Goal: Transaction & Acquisition: Obtain resource

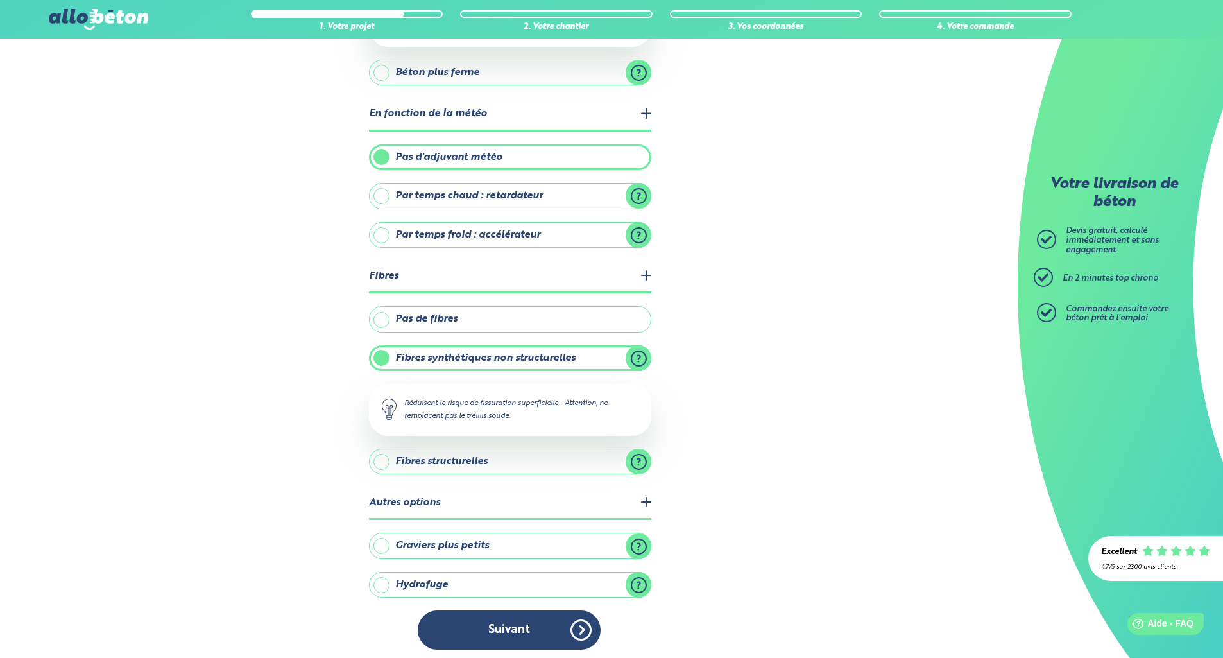
click at [635, 543] on label "Graviers plus petits" at bounding box center [510, 545] width 282 height 26
click at [0, 0] on input "Graviers plus petits" at bounding box center [0, 0] width 0 height 0
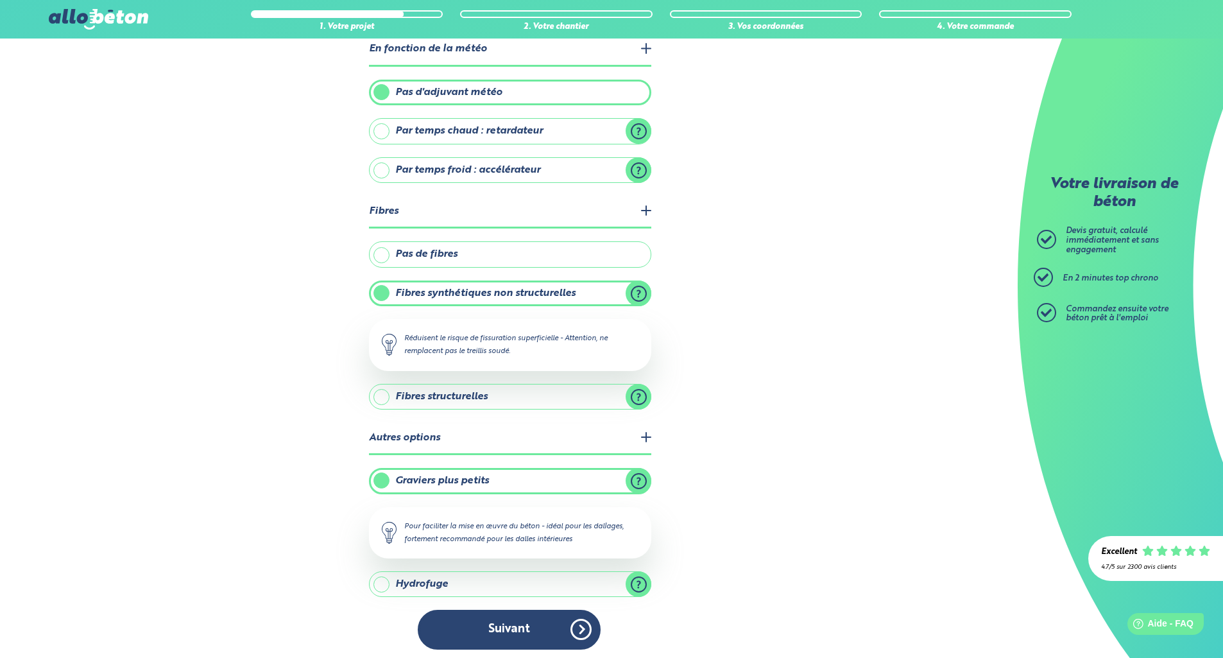
scroll to position [308, 0]
click at [490, 579] on label "Hydrofuge" at bounding box center [510, 585] width 282 height 26
click at [0, 0] on input "Hydrofuge" at bounding box center [0, 0] width 0 height 0
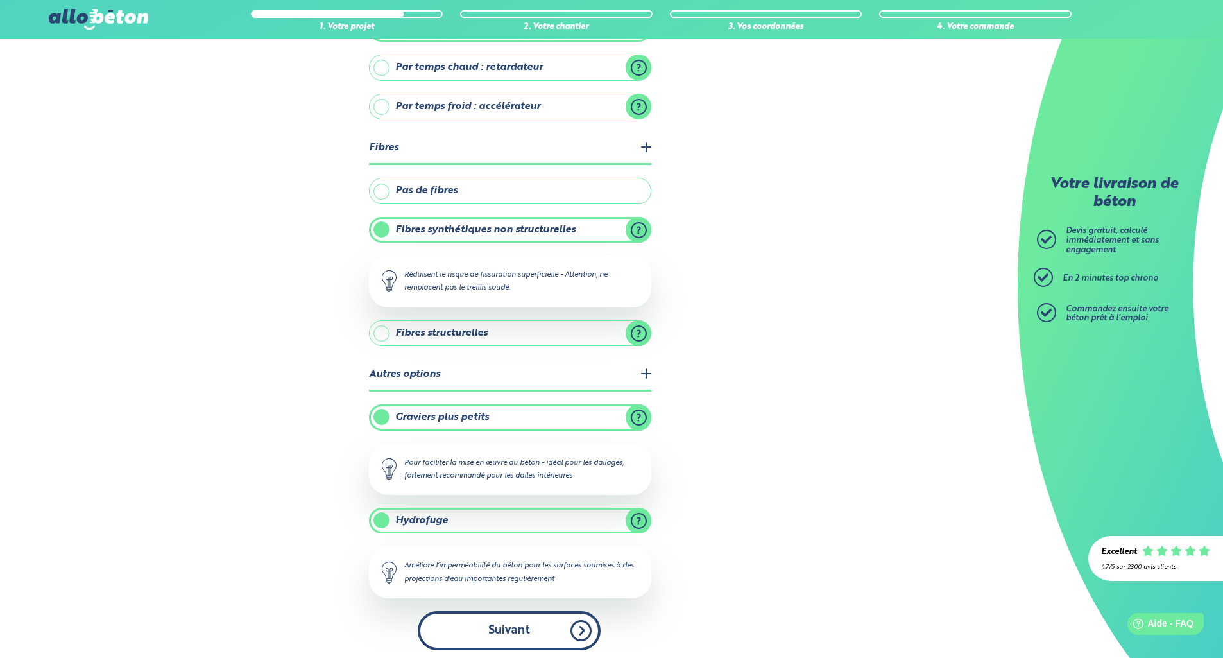
click at [495, 629] on button "Suivant" at bounding box center [509, 630] width 183 height 39
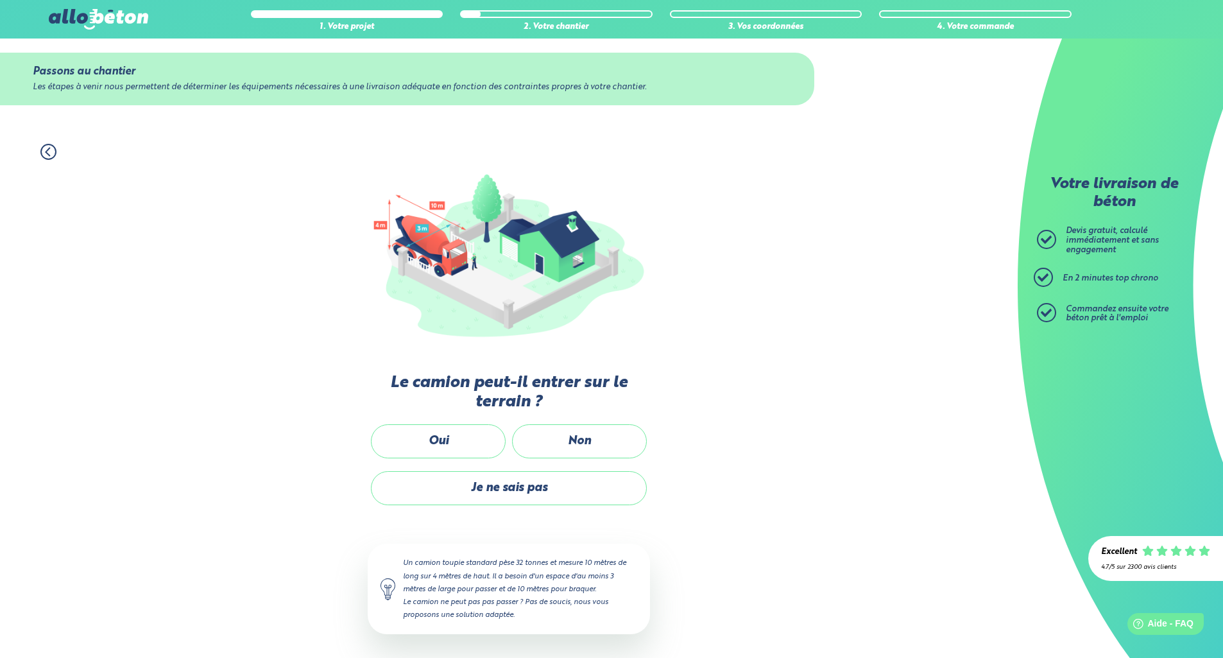
click at [586, 436] on label "Non" at bounding box center [579, 441] width 135 height 34
click at [0, 0] on input "Non" at bounding box center [0, 0] width 0 height 0
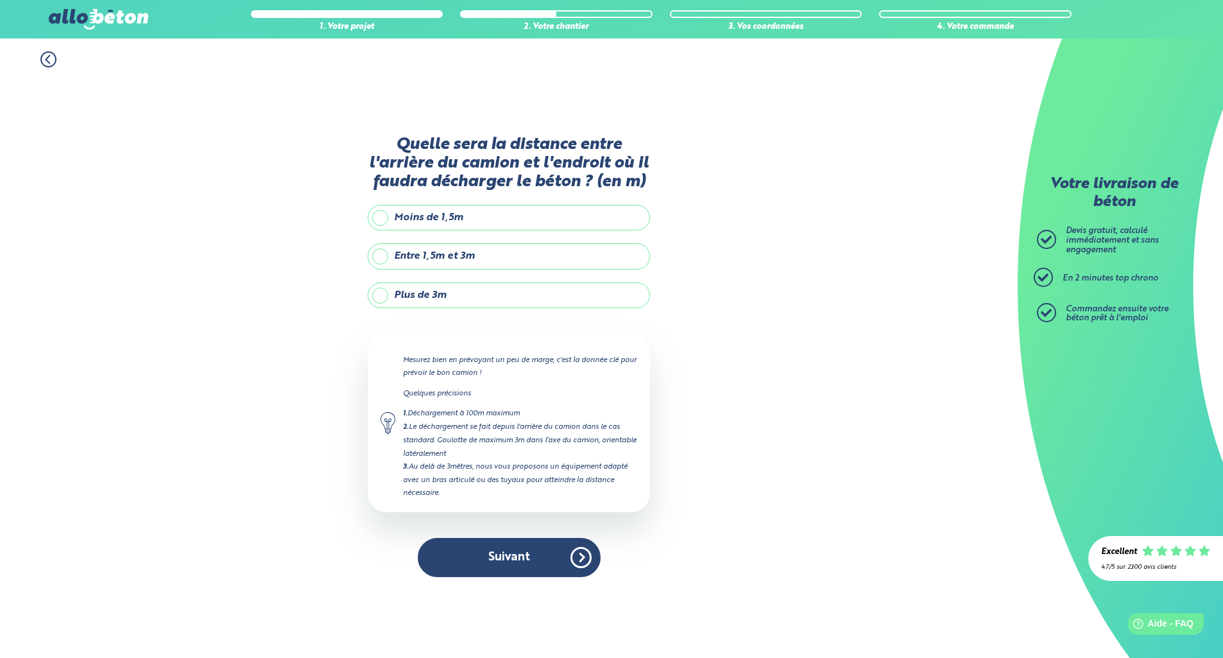
click at [486, 252] on label "Entre 1,5m et 3m" at bounding box center [509, 256] width 282 height 26
click at [0, 0] on input "Entre 1,5m et 3m" at bounding box center [0, 0] width 0 height 0
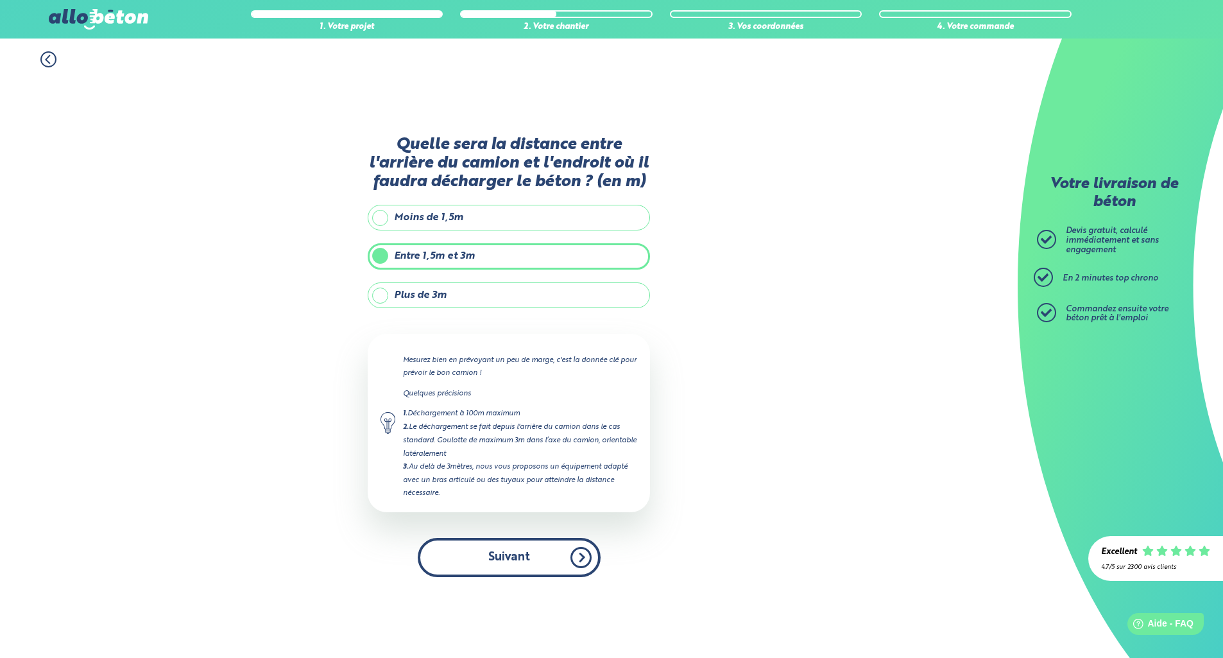
click at [512, 561] on button "Suivant" at bounding box center [509, 557] width 183 height 39
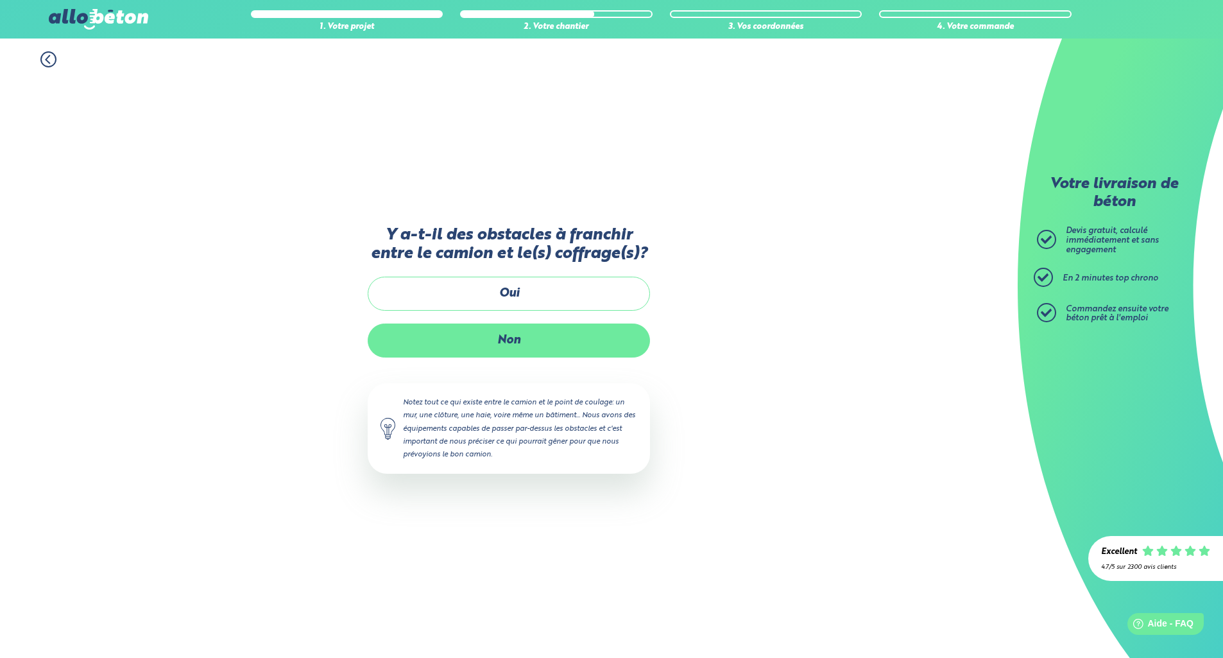
click at [513, 334] on label "Non" at bounding box center [509, 340] width 282 height 34
click at [0, 0] on input "Non" at bounding box center [0, 0] width 0 height 0
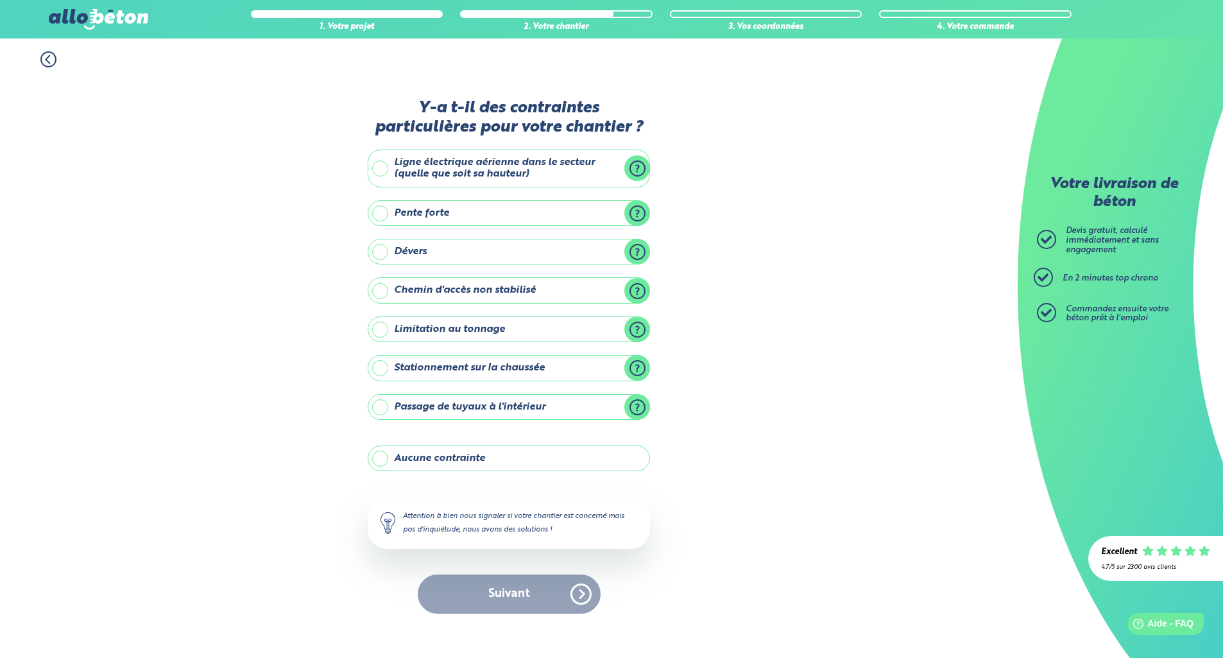
click at [477, 458] on label "Aucune contrainte" at bounding box center [509, 458] width 282 height 26
click at [0, 0] on input "Aucune contrainte" at bounding box center [0, 0] width 0 height 0
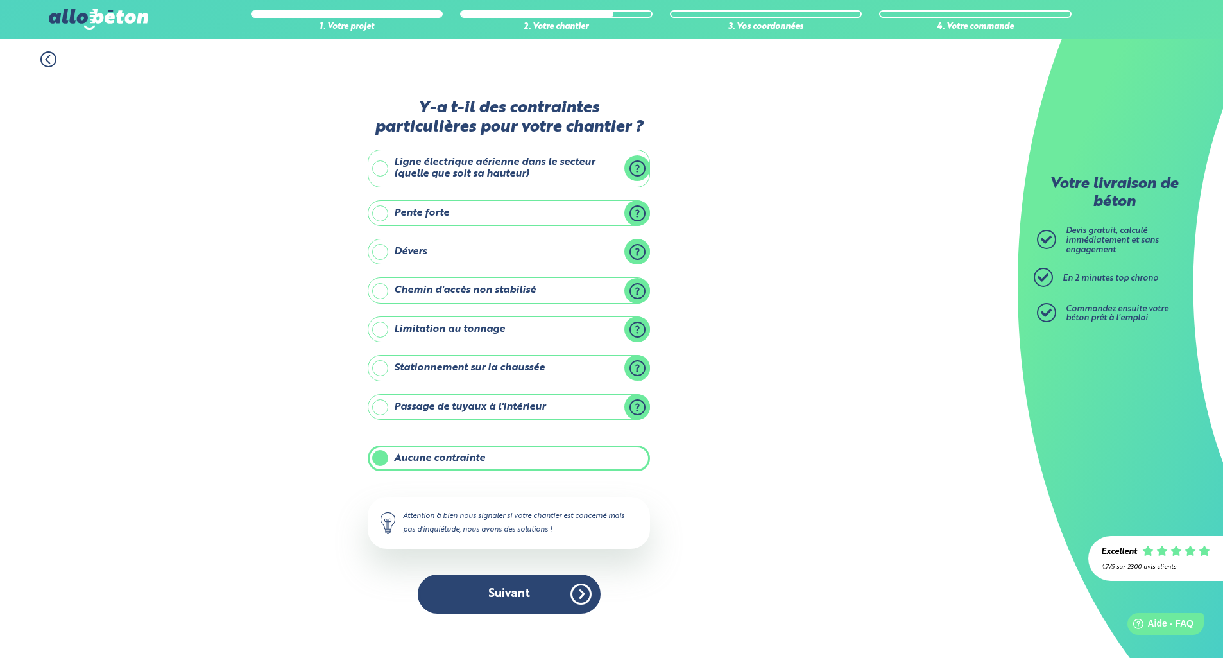
scroll to position [1, 0]
click at [514, 583] on button "Suivant" at bounding box center [509, 593] width 183 height 39
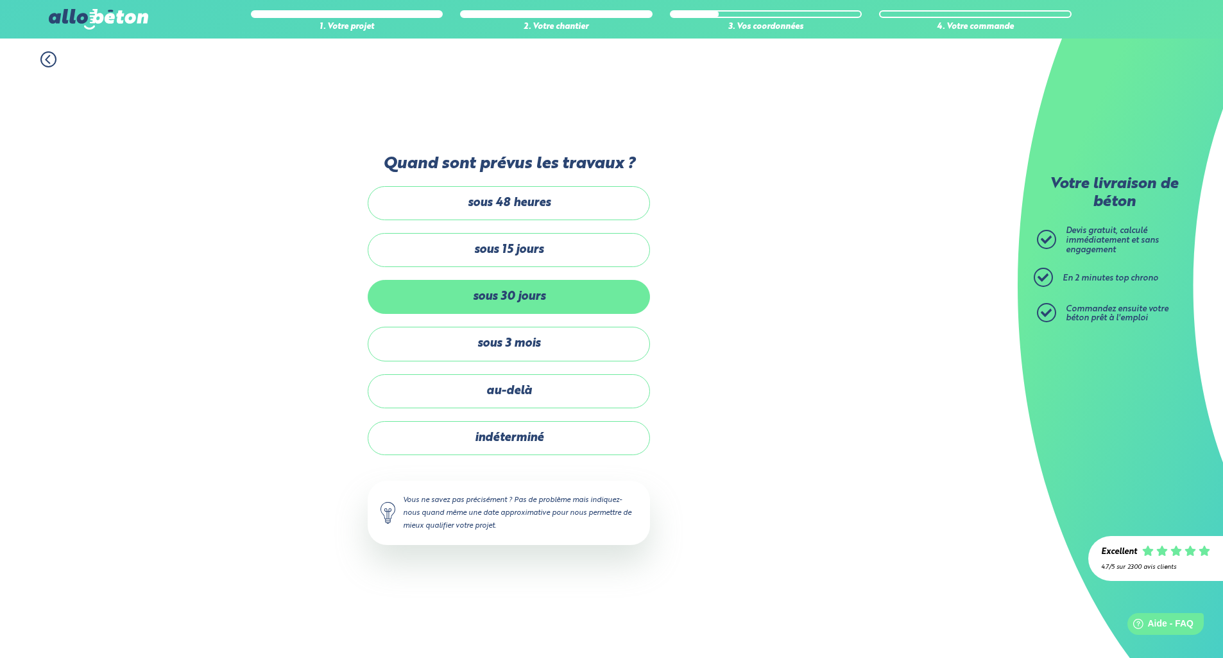
click at [522, 293] on label "sous 30 jours" at bounding box center [509, 297] width 282 height 34
click at [0, 0] on input "sous 30 jours" at bounding box center [0, 0] width 0 height 0
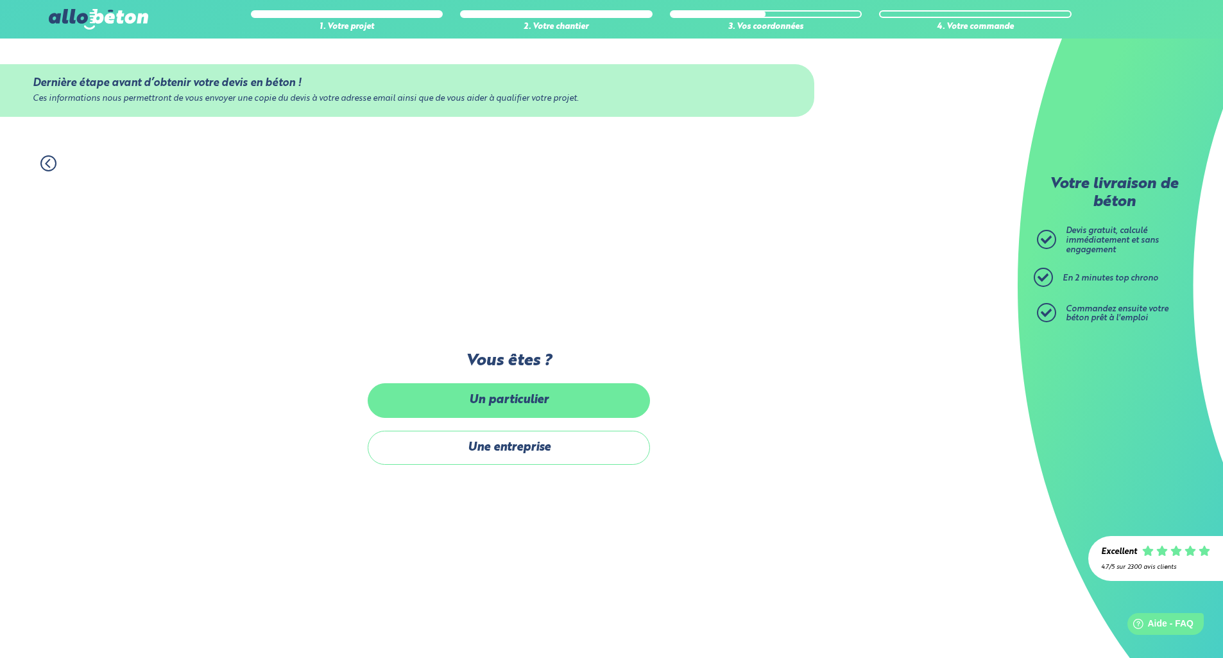
click at [534, 408] on label "Un particulier" at bounding box center [509, 400] width 282 height 34
click at [0, 0] on input "Un particulier" at bounding box center [0, 0] width 0 height 0
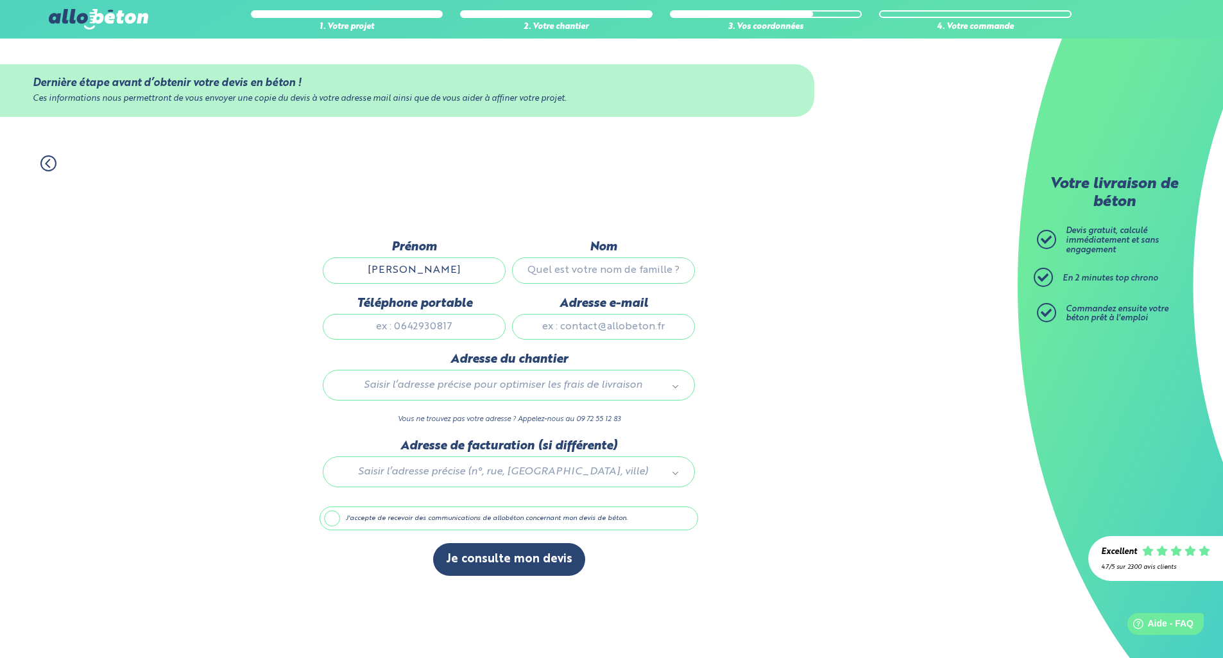
type input "philippe"
type input "challes"
type input "0786298369"
click at [795, 349] on div "1. Votre projet 2. Votre chantier 3. Vos coordonnées 4. Votre commande Dernière…" at bounding box center [509, 399] width 1018 height 515
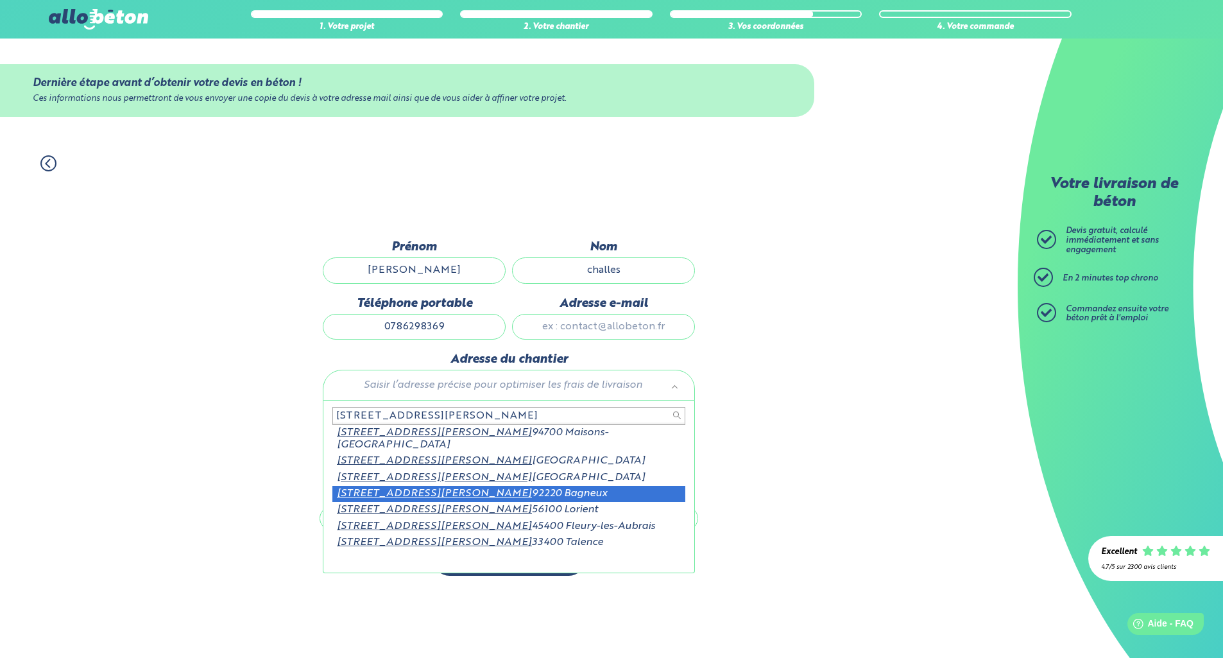
type input "45 rue marc sangnier"
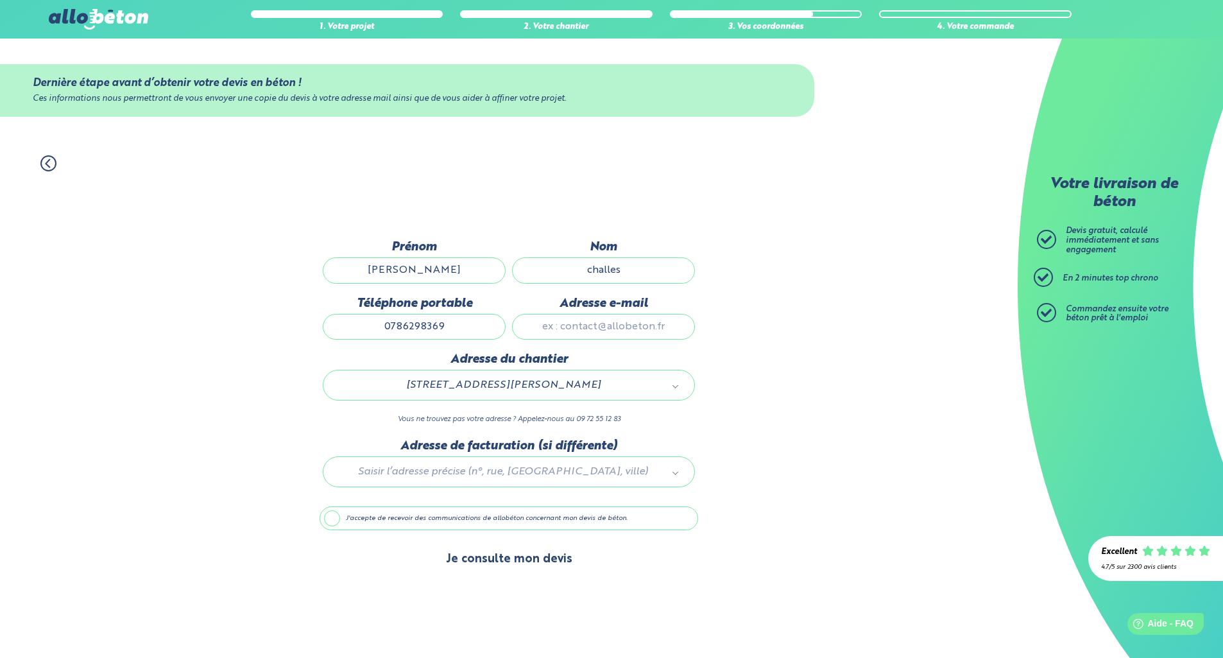
click at [509, 563] on button "Je consulte mon devis" at bounding box center [509, 559] width 152 height 33
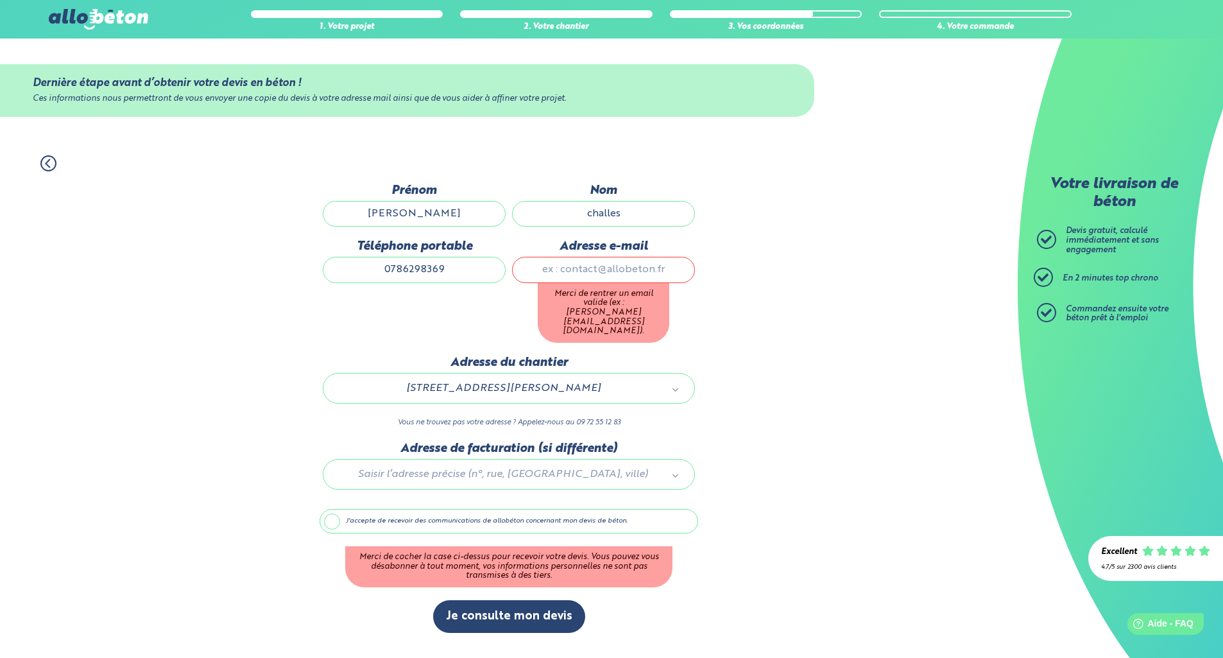
type input "philippechalles@free.fr"
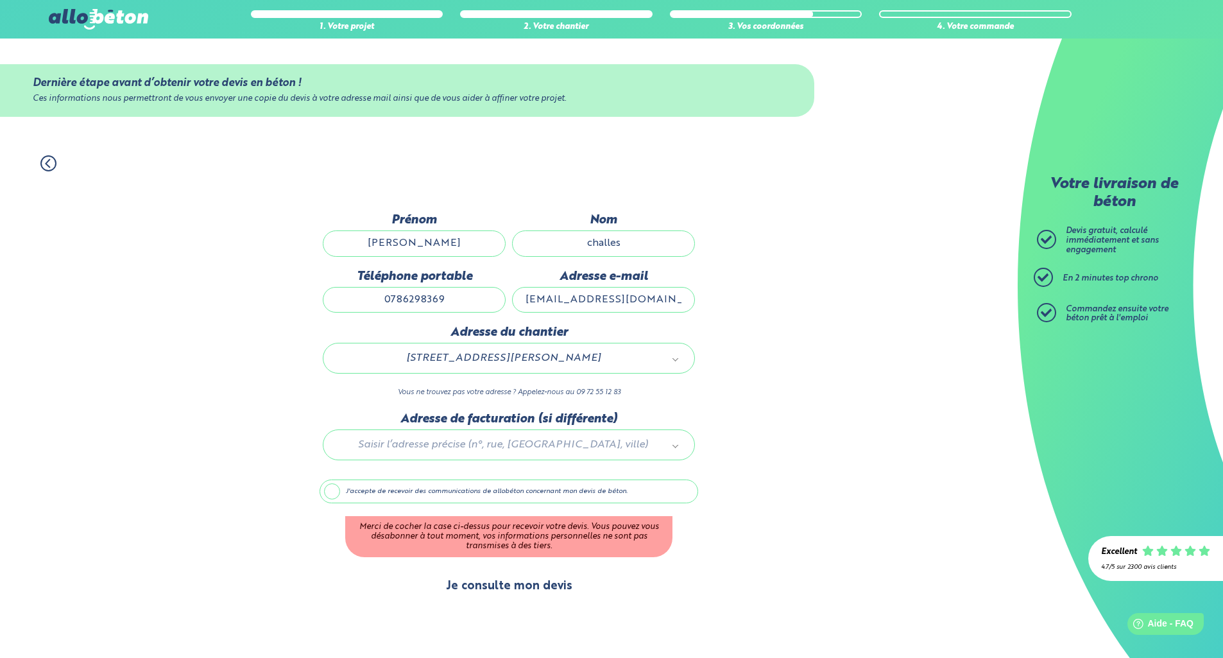
click at [500, 590] on button "Je consulte mon devis" at bounding box center [509, 586] width 152 height 33
click at [337, 495] on label "J'accepte de recevoir des communications de allobéton concernant mon devis de b…" at bounding box center [508, 491] width 379 height 24
click at [0, 0] on input "J'accepte de recevoir des communications de allobéton concernant mon devis de b…" at bounding box center [0, 0] width 0 height 0
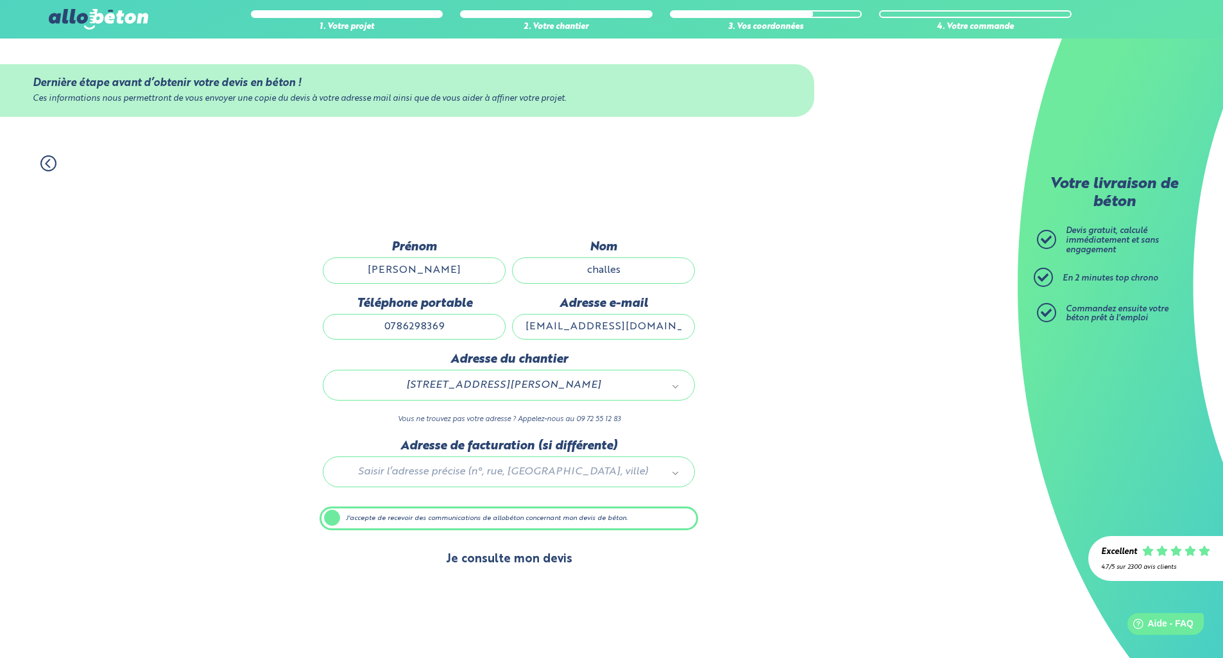
click at [509, 564] on button "Je consulte mon devis" at bounding box center [509, 559] width 152 height 33
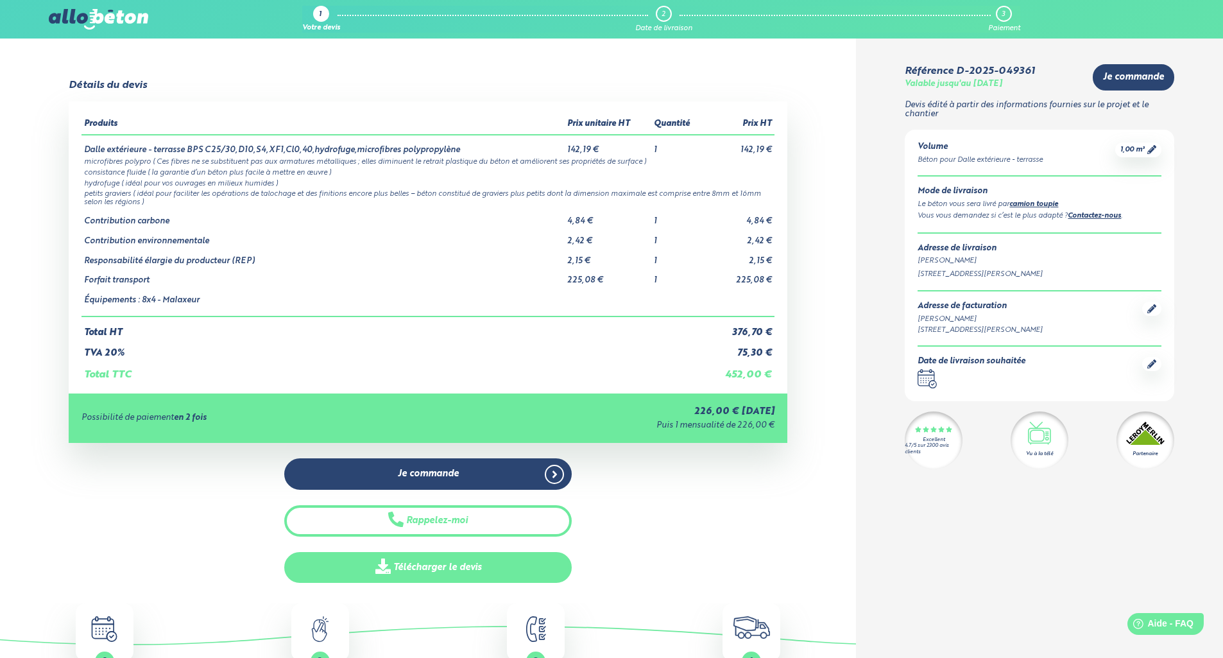
click at [439, 561] on link "Télécharger le devis" at bounding box center [427, 567] width 287 height 31
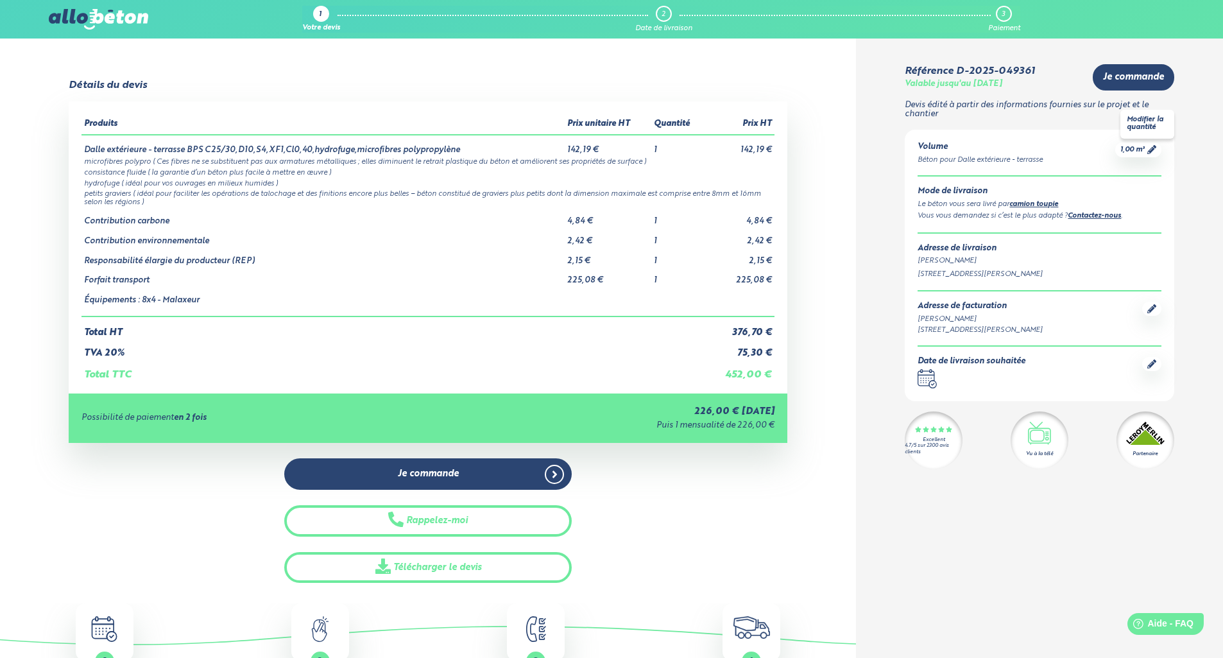
click at [1153, 149] on icon at bounding box center [1151, 149] width 9 height 9
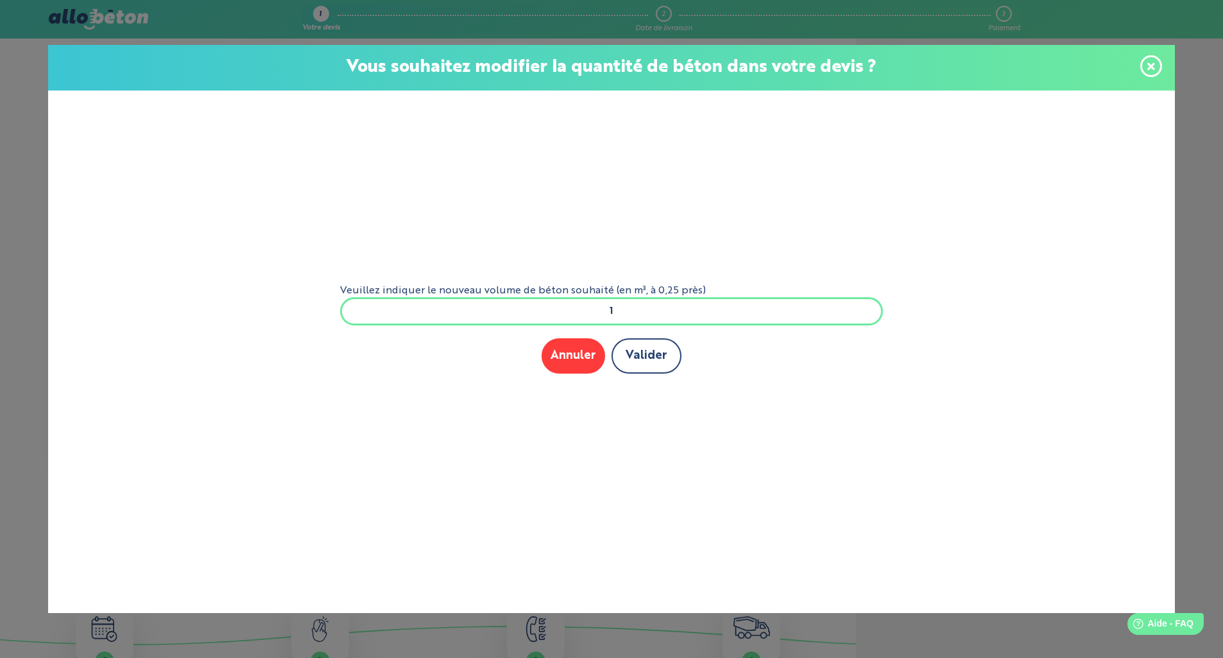
click at [656, 357] on button "Valider" at bounding box center [646, 355] width 70 height 35
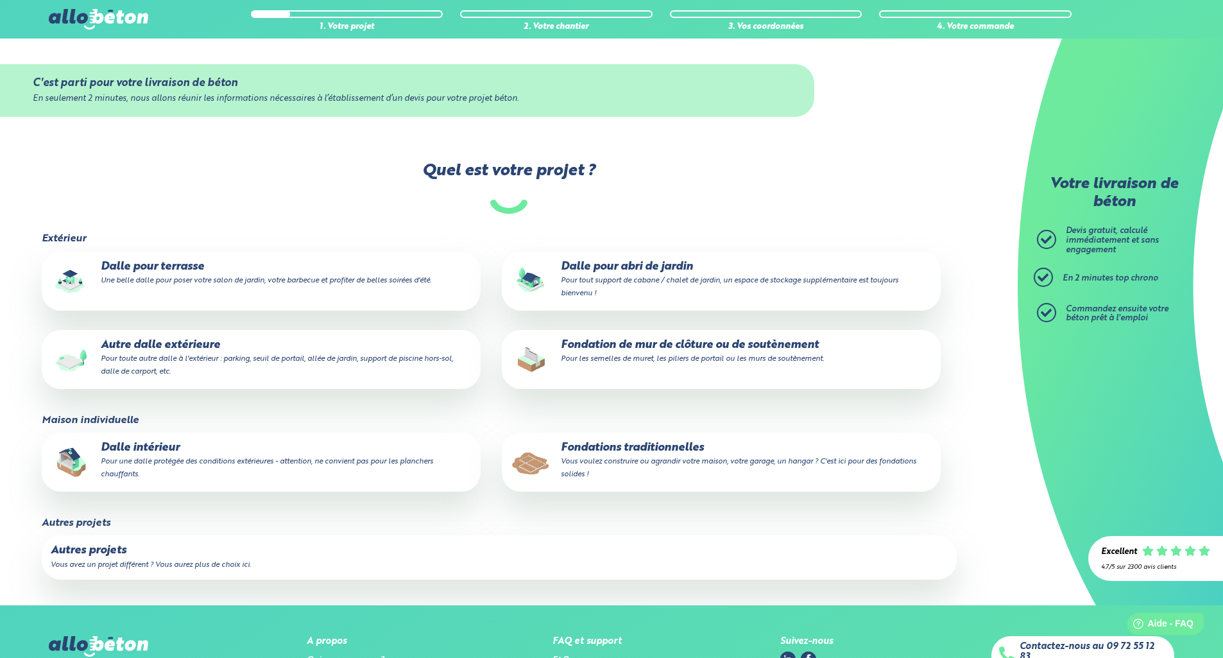
click at [198, 364] on p "Autre dalle extérieure Pour toute autre dalle à l'extérieur : parking, seuil de…" at bounding box center [261, 358] width 421 height 39
click at [0, 0] on input "Autre dalle extérieure Pour toute autre dalle à l'extérieur : parking, seuil de…" at bounding box center [0, 0] width 0 height 0
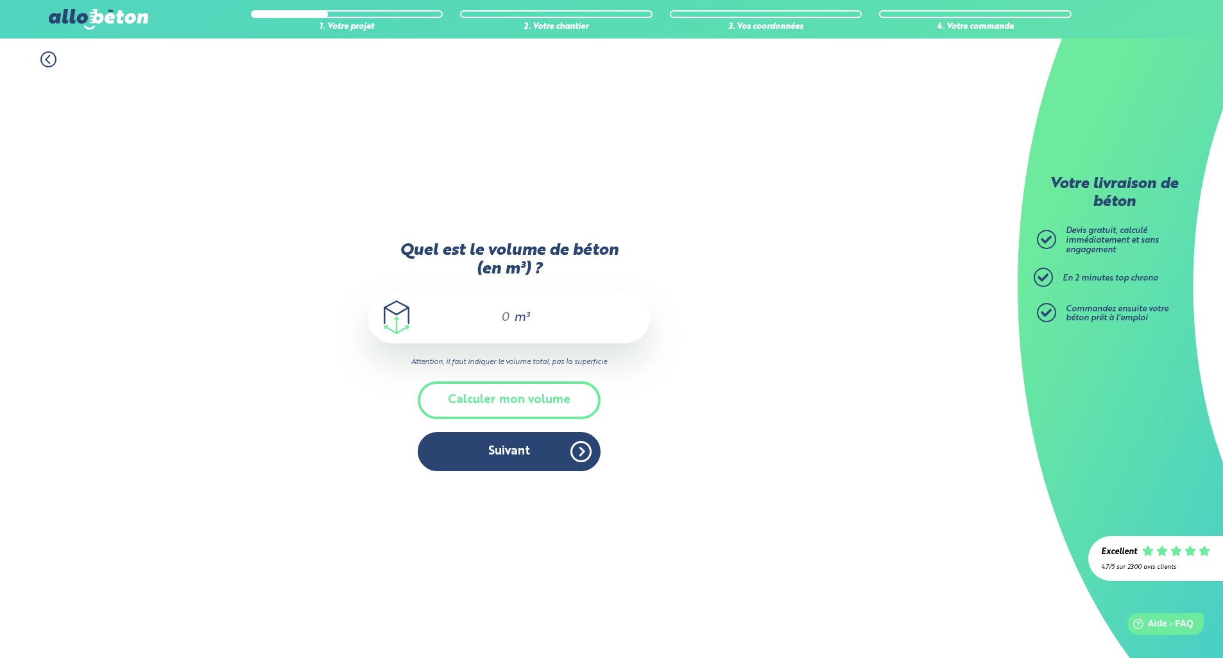
click at [514, 317] on span "m³" at bounding box center [521, 317] width 15 height 13
type input "1"
click at [518, 456] on button "Suivant" at bounding box center [509, 451] width 183 height 39
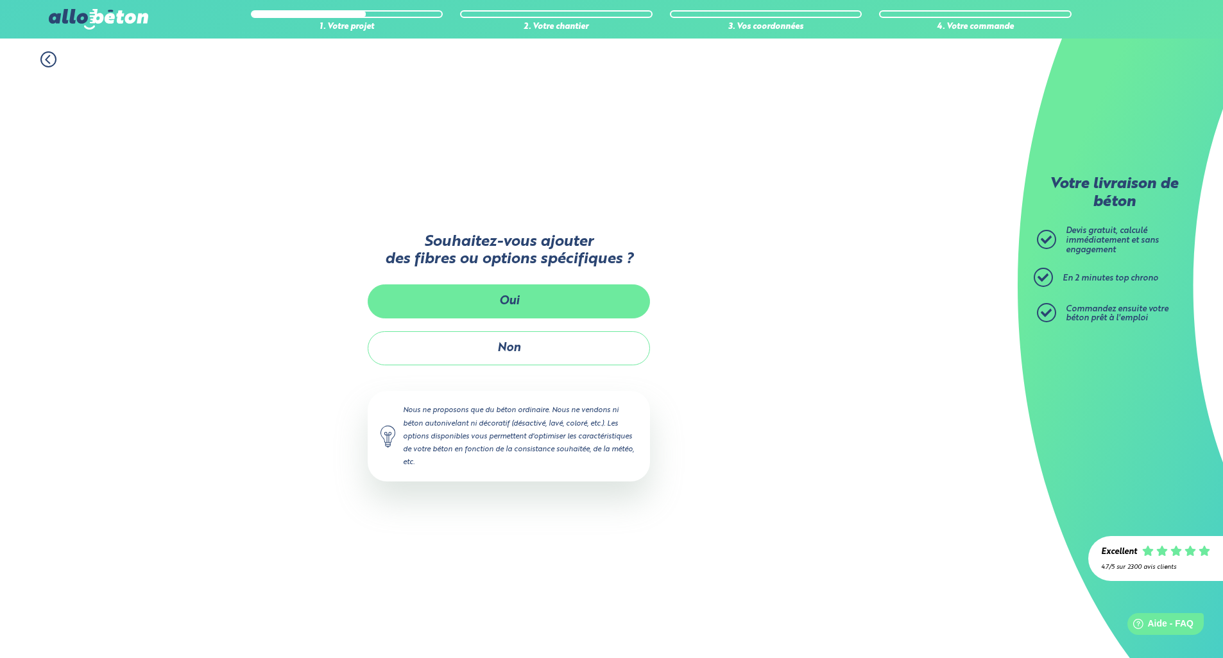
click at [516, 304] on button "Oui" at bounding box center [509, 301] width 282 height 34
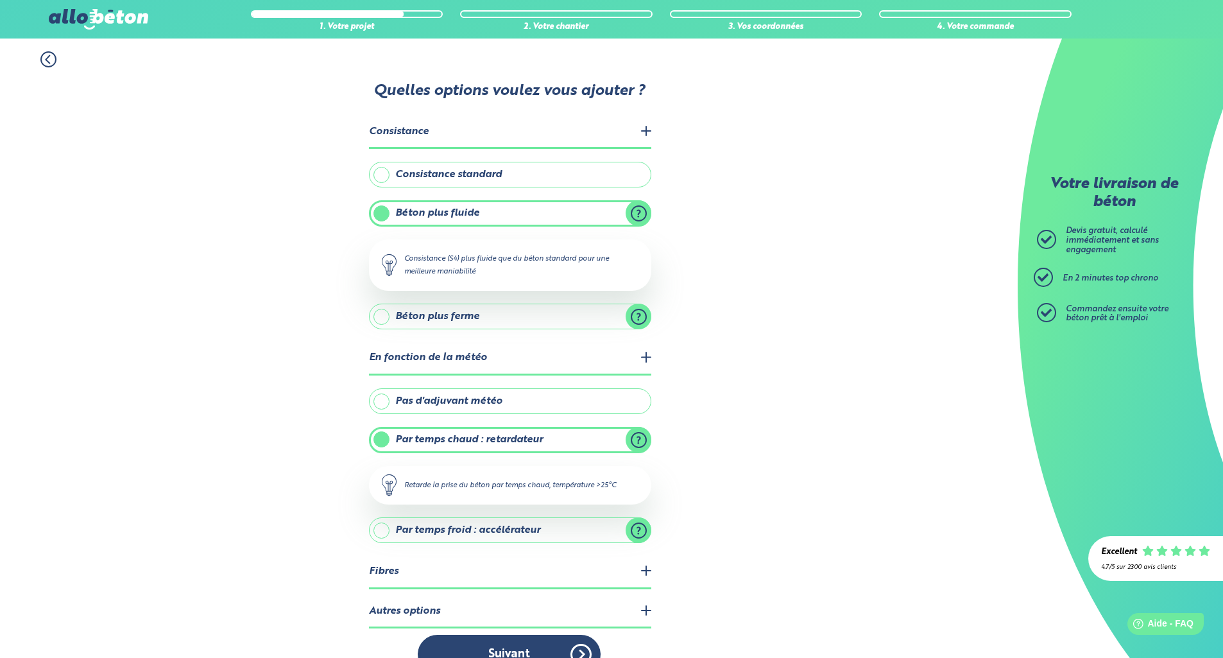
click at [729, 352] on div "1. Votre projet 2. Votre chantier 3. Vos coordonnées 4. Votre commande Quelles …" at bounding box center [509, 362] width 1018 height 648
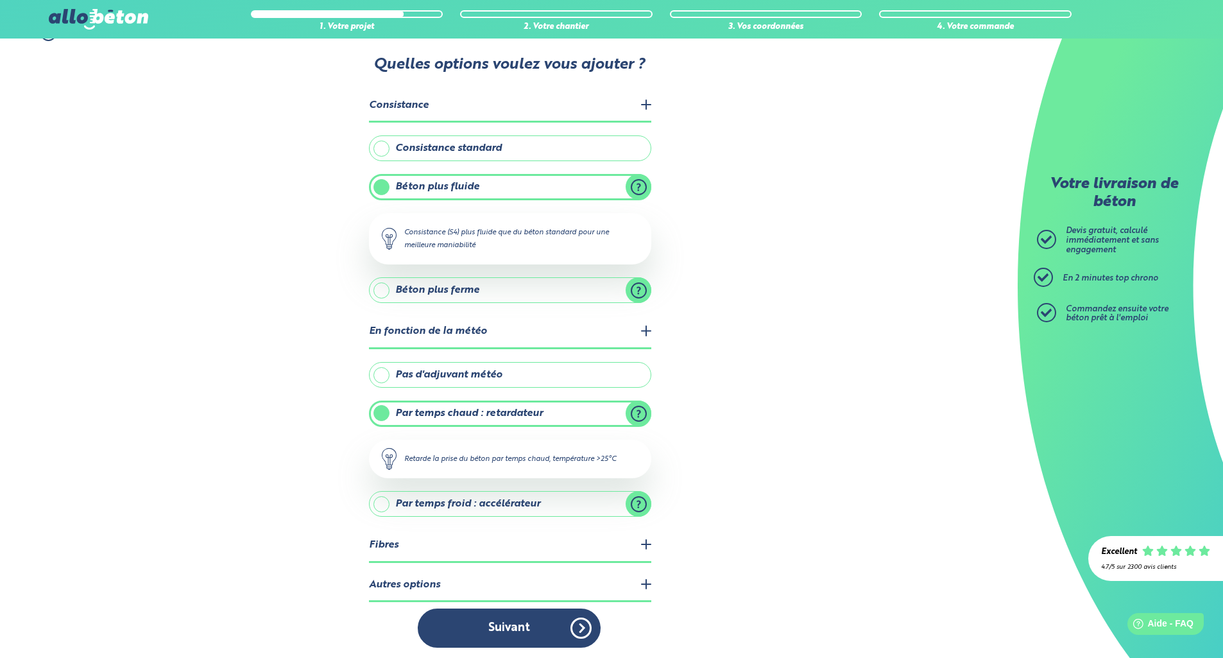
scroll to position [26, 0]
click at [588, 370] on label "Pas d'adjuvant météo" at bounding box center [510, 375] width 282 height 26
click at [0, 0] on input "Pas d'adjuvant météo" at bounding box center [0, 0] width 0 height 0
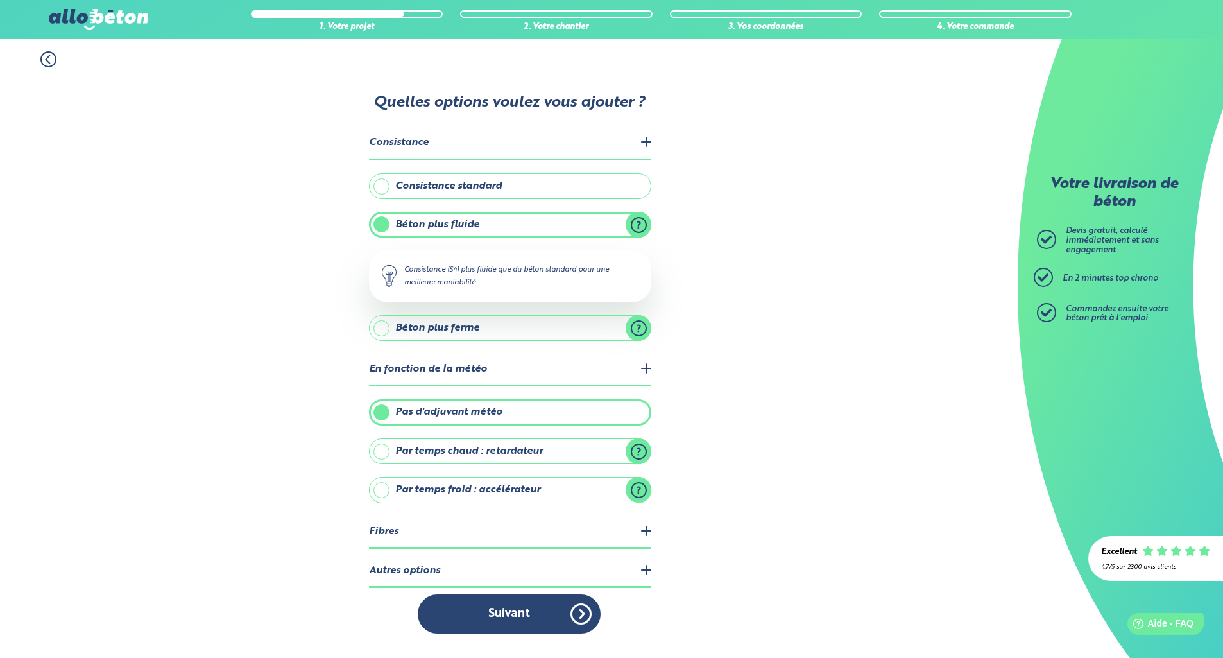
scroll to position [0, 0]
click at [517, 534] on legend "Fibres" at bounding box center [510, 532] width 282 height 33
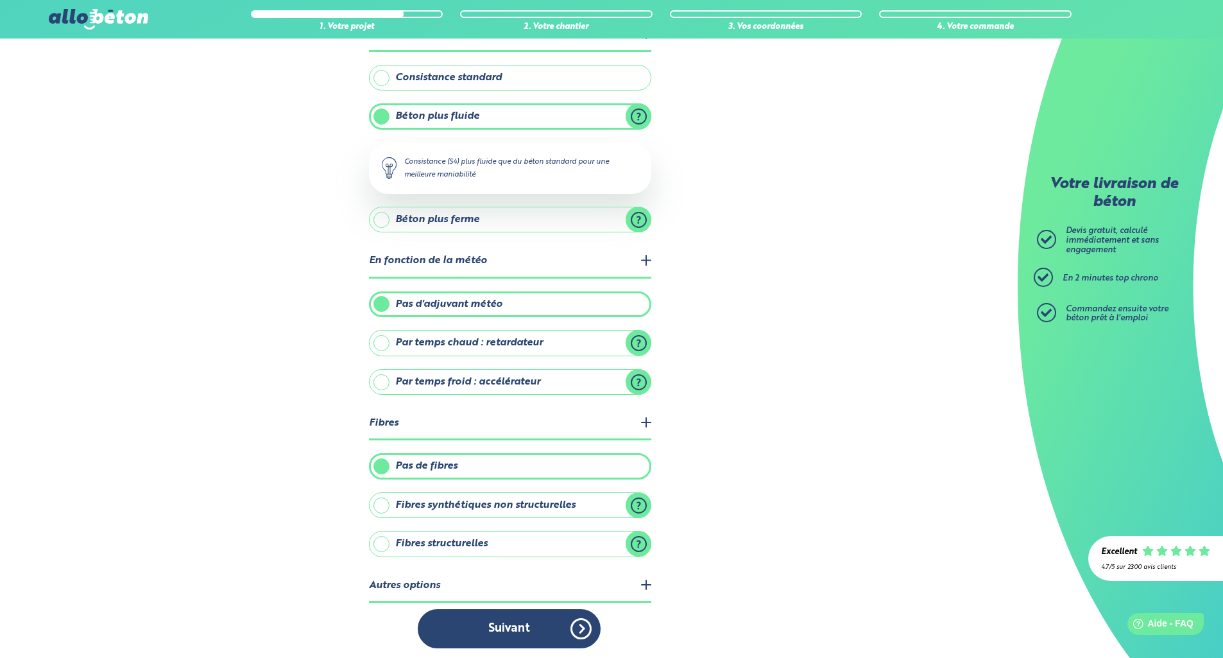
scroll to position [96, 0]
click at [511, 543] on label "Fibres structurelles" at bounding box center [510, 544] width 282 height 26
click at [0, 0] on input "Fibres structurelles" at bounding box center [0, 0] width 0 height 0
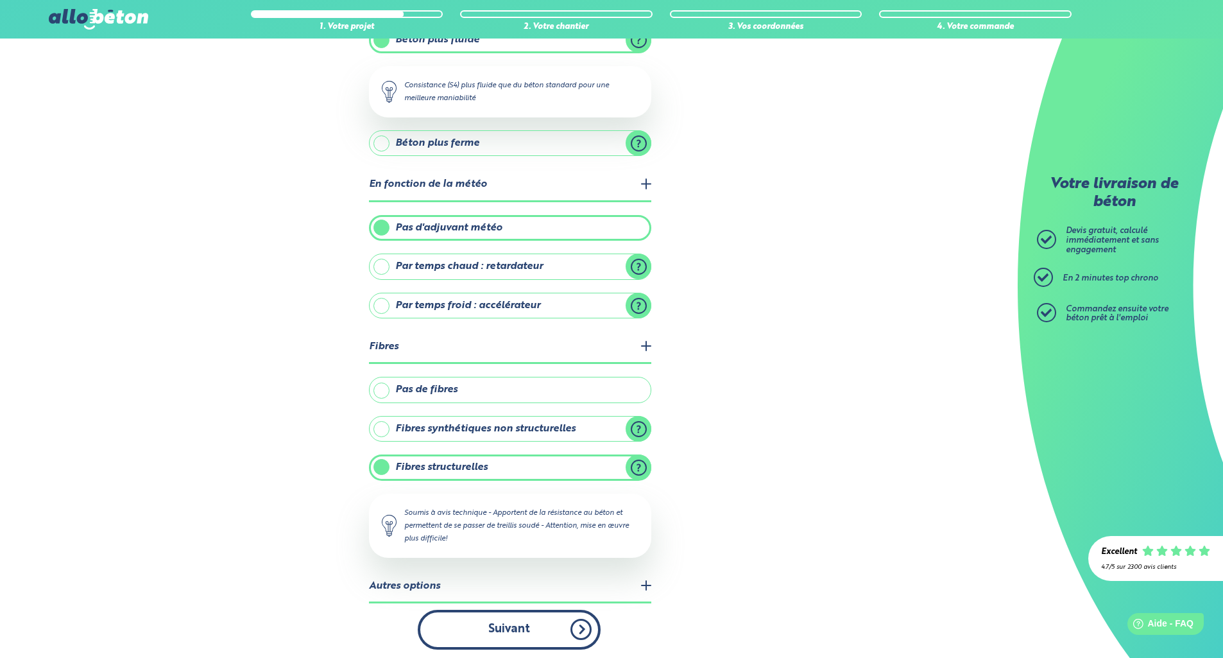
click at [507, 627] on button "Suivant" at bounding box center [509, 628] width 183 height 39
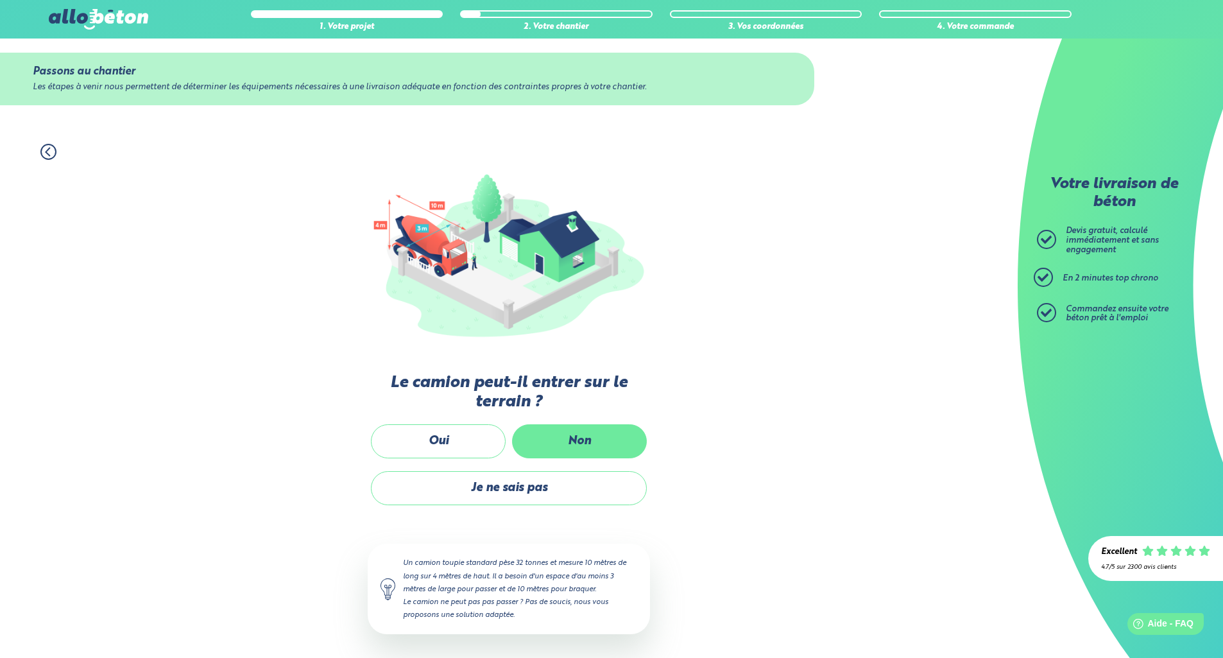
click at [577, 439] on label "Non" at bounding box center [579, 441] width 135 height 34
click at [0, 0] on input "Non" at bounding box center [0, 0] width 0 height 0
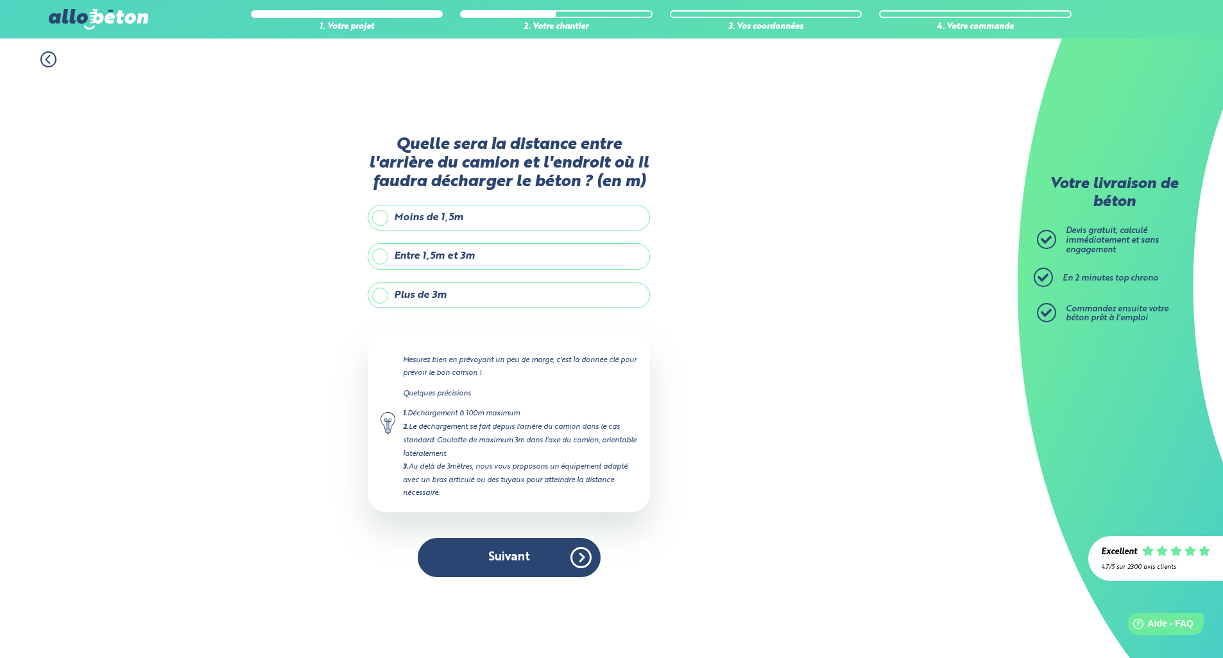
click at [509, 260] on label "Entre 1,5m et 3m" at bounding box center [509, 256] width 282 height 26
click at [0, 0] on input "Entre 1,5m et 3m" at bounding box center [0, 0] width 0 height 0
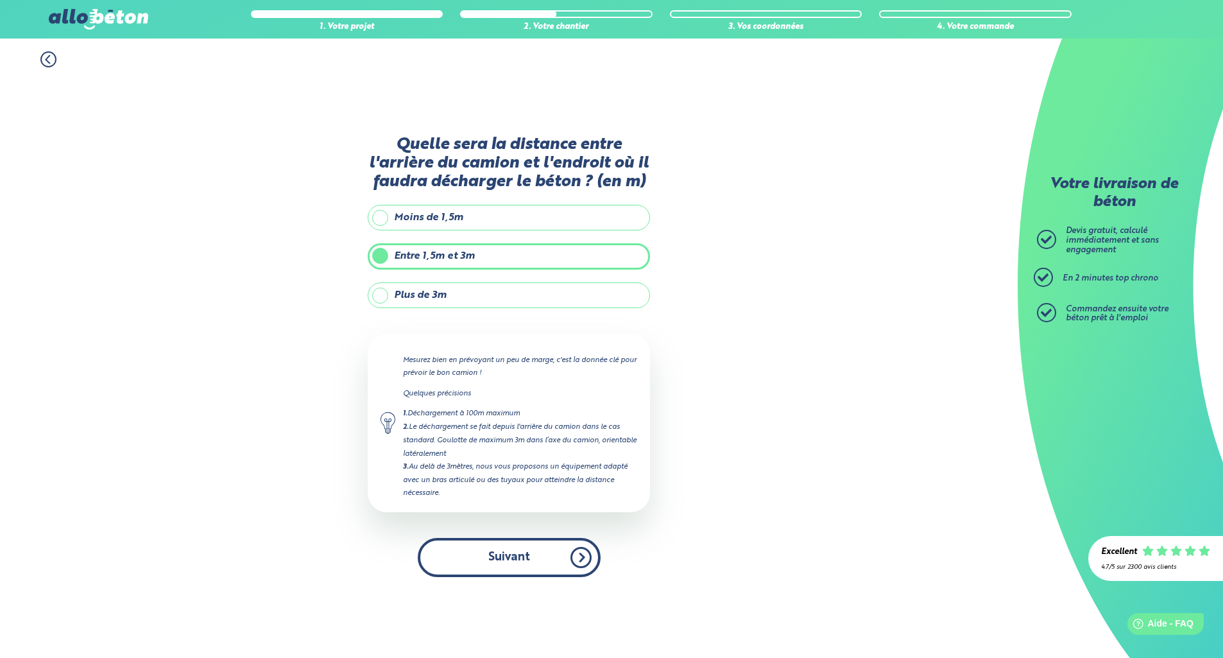
click at [516, 560] on button "Suivant" at bounding box center [509, 557] width 183 height 39
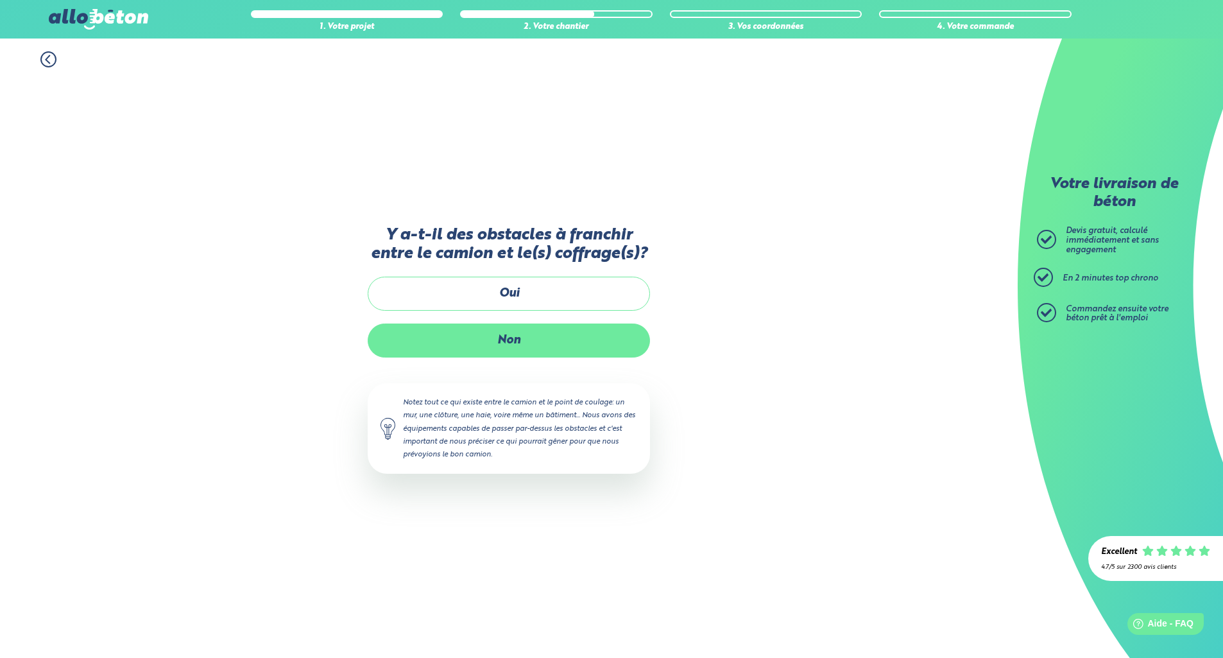
click at [528, 342] on label "Non" at bounding box center [509, 340] width 282 height 34
click at [0, 0] on input "Non" at bounding box center [0, 0] width 0 height 0
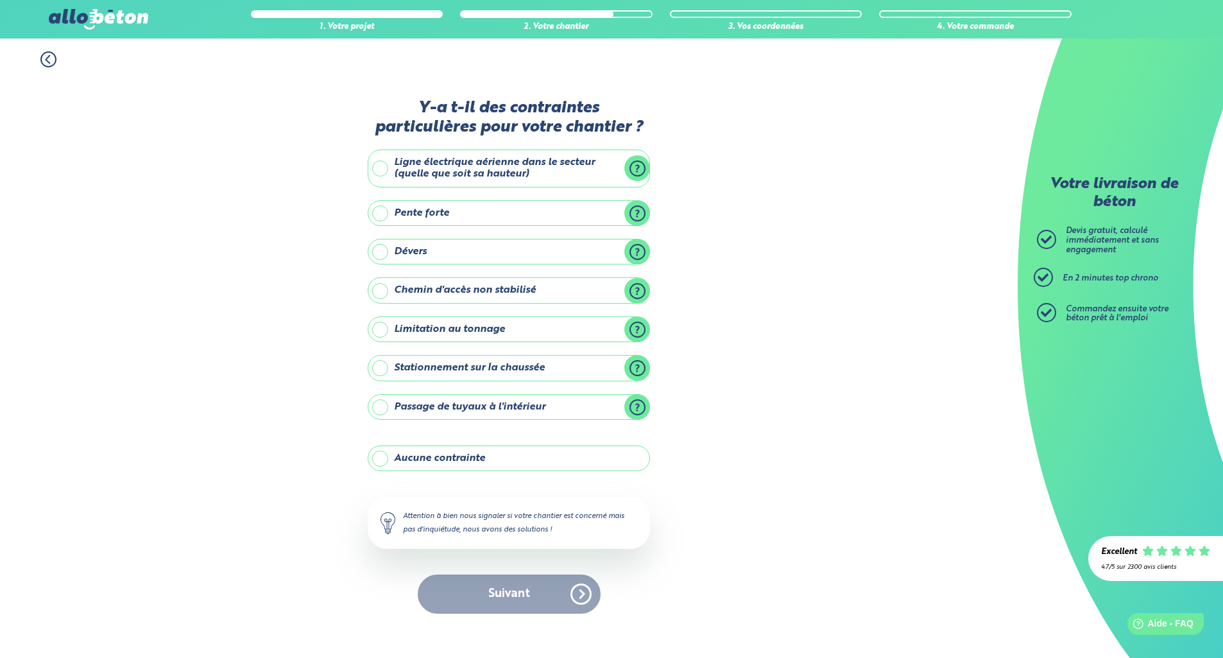
click at [514, 451] on label "Aucune contrainte" at bounding box center [509, 458] width 282 height 26
click at [0, 0] on input "Aucune contrainte" at bounding box center [0, 0] width 0 height 0
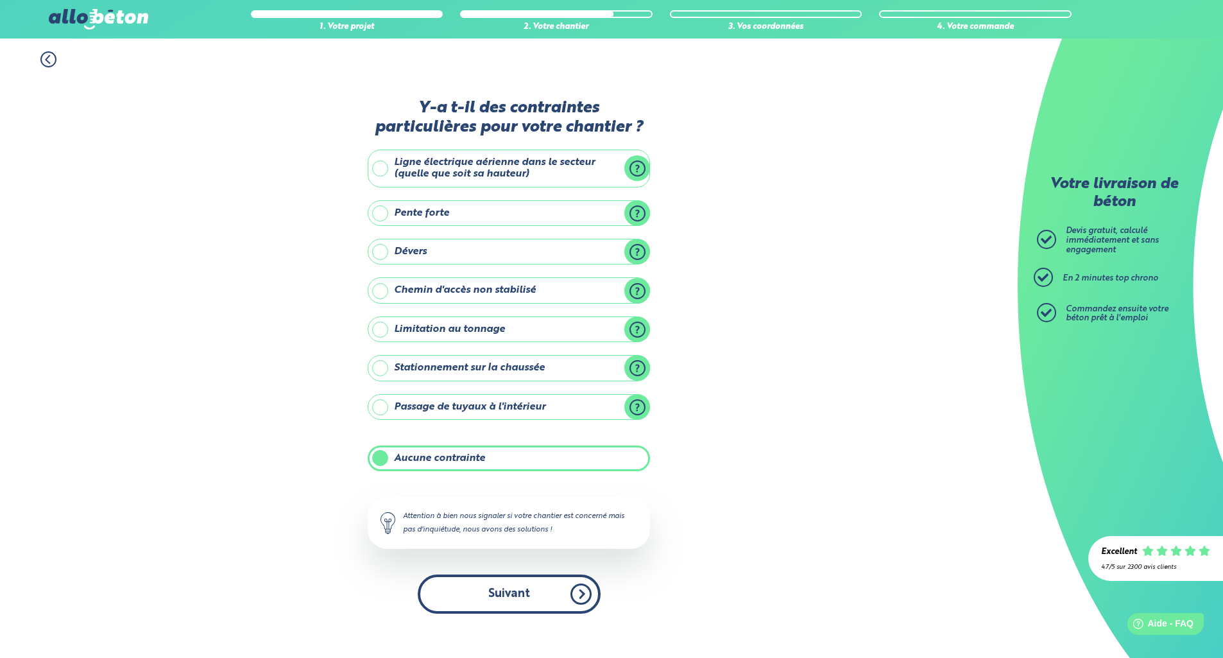
click at [524, 592] on button "Suivant" at bounding box center [509, 593] width 183 height 39
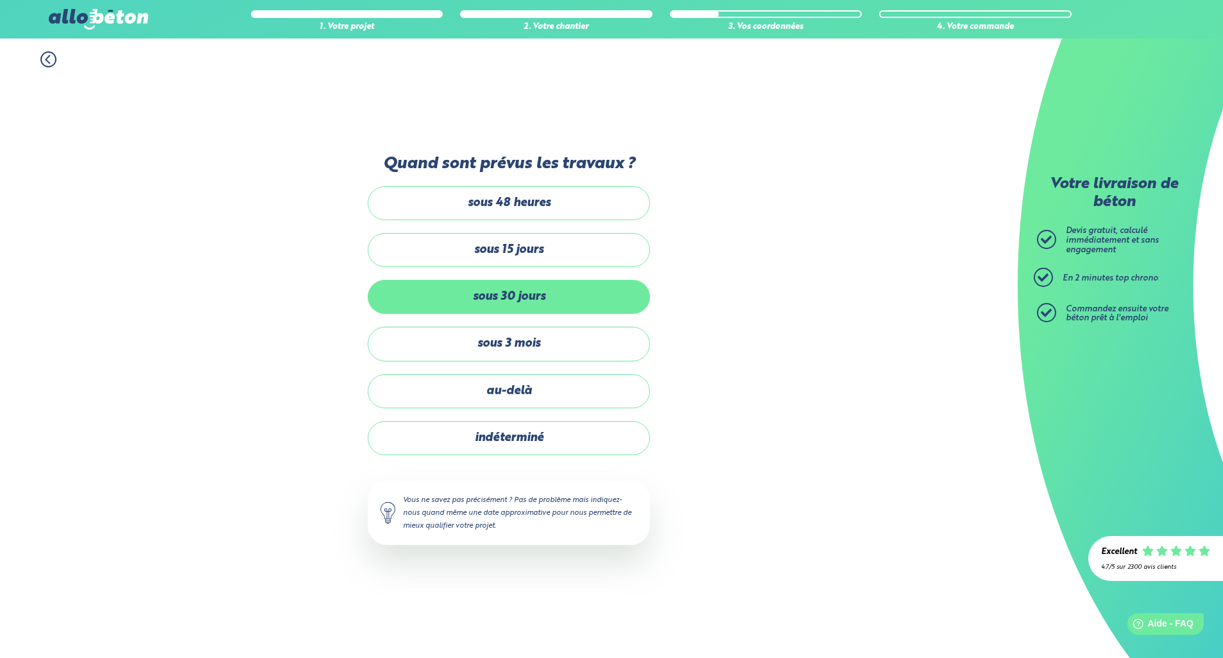
click at [528, 290] on label "sous 30 jours" at bounding box center [509, 297] width 282 height 34
click at [0, 0] on input "sous 30 jours" at bounding box center [0, 0] width 0 height 0
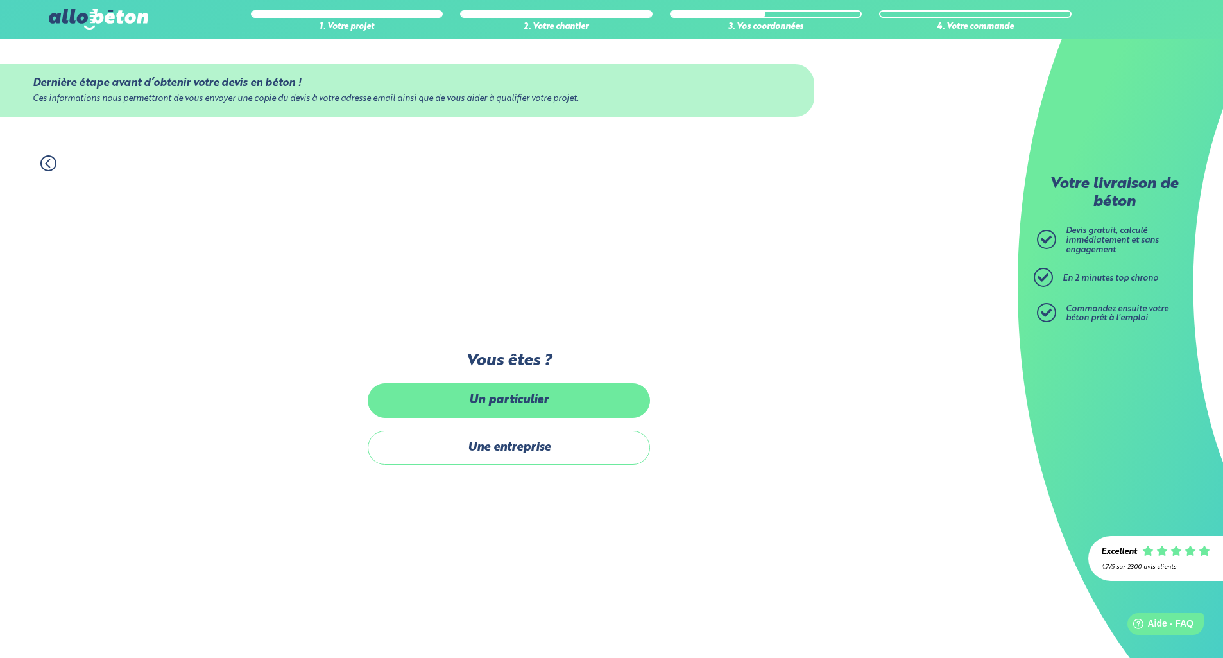
click at [523, 404] on label "Un particulier" at bounding box center [509, 400] width 282 height 34
click at [0, 0] on input "Un particulier" at bounding box center [0, 0] width 0 height 0
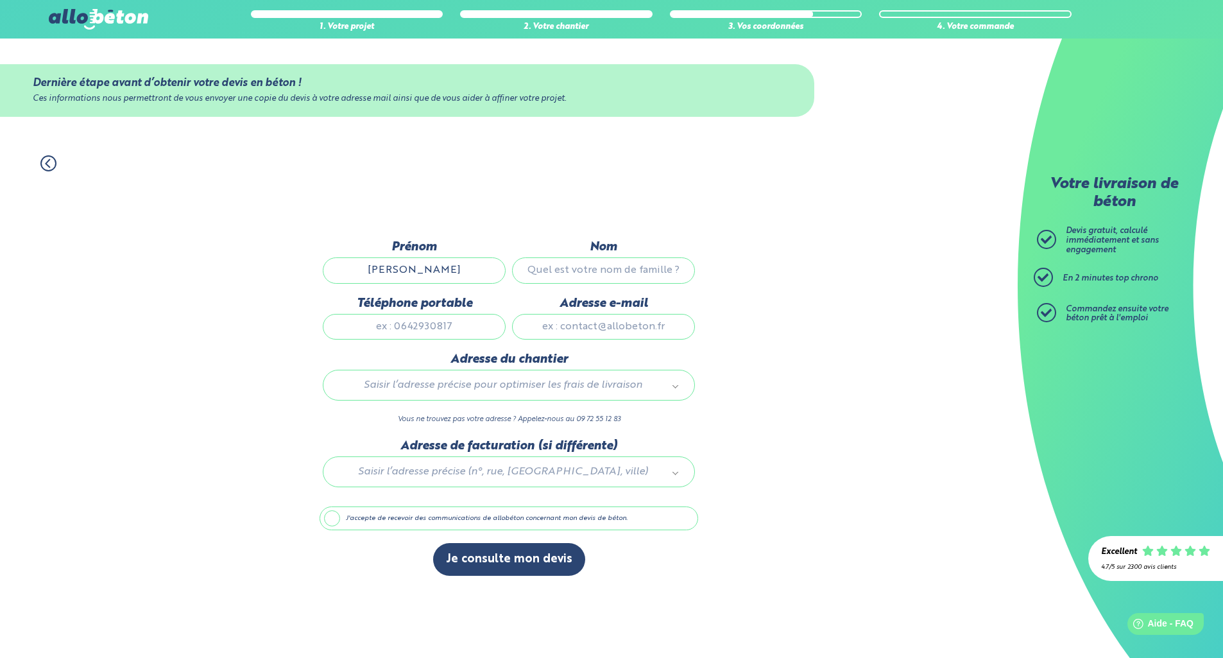
type input "philippe"
click at [538, 271] on input "Nom" at bounding box center [603, 270] width 183 height 26
type input "challes"
drag, startPoint x: 431, startPoint y: 330, endPoint x: 425, endPoint y: 329, distance: 6.4
type input "0786298369"
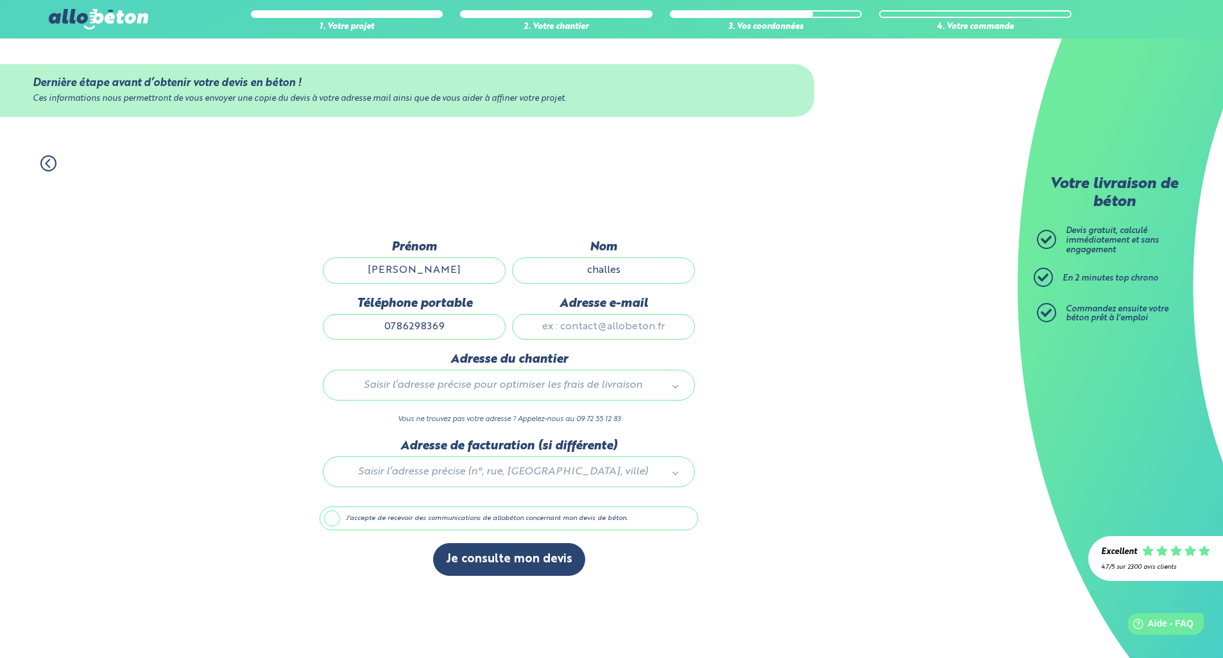
click at [724, 370] on div "1. Votre projet 2. Votre chantier 3. Vos coordonnées 4. Votre commande Dernière…" at bounding box center [509, 399] width 1018 height 515
type input "philippechalles@free.fr"
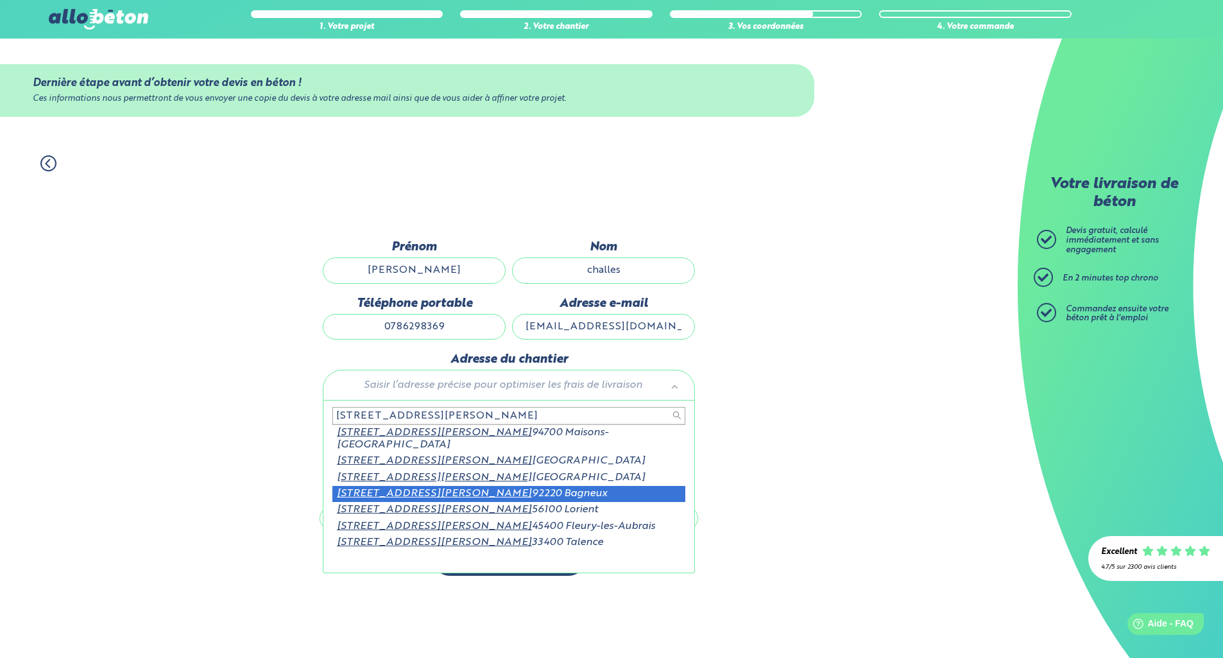
type input "45 rue marc sangnier"
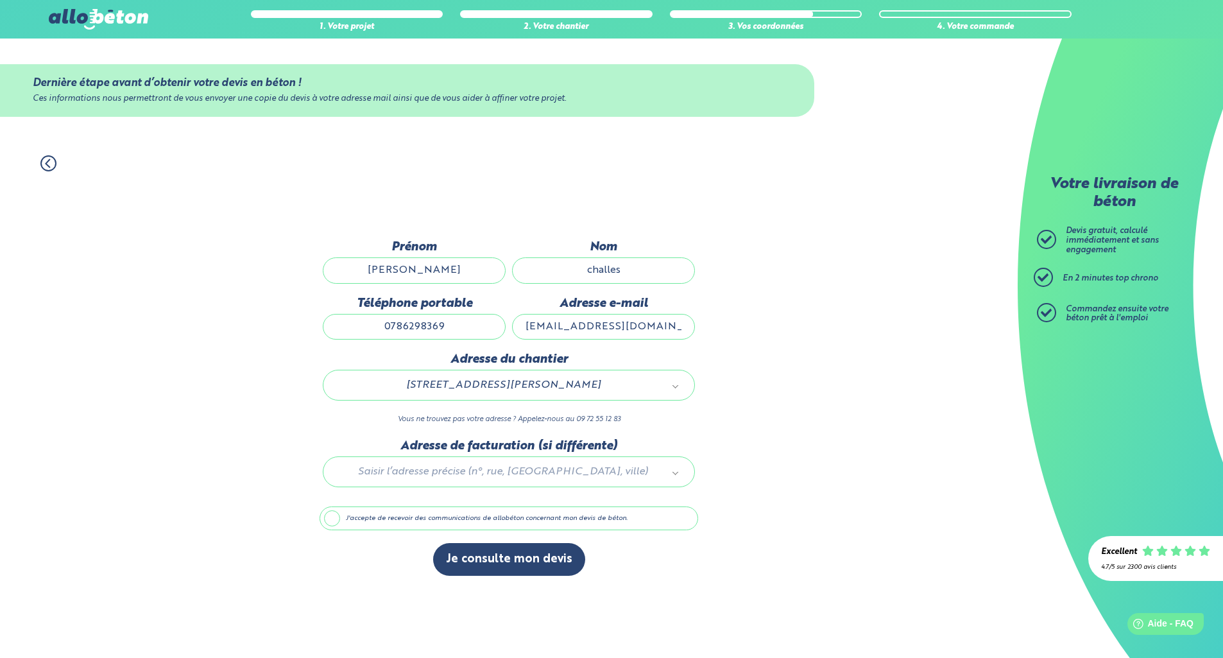
drag, startPoint x: 330, startPoint y: 522, endPoint x: 413, endPoint y: 535, distance: 83.9
click at [332, 522] on label "J'accepte de recevoir des communications de allobéton concernant mon devis de b…" at bounding box center [508, 518] width 379 height 24
click at [0, 0] on input "J'accepte de recevoir des communications de allobéton concernant mon devis de b…" at bounding box center [0, 0] width 0 height 0
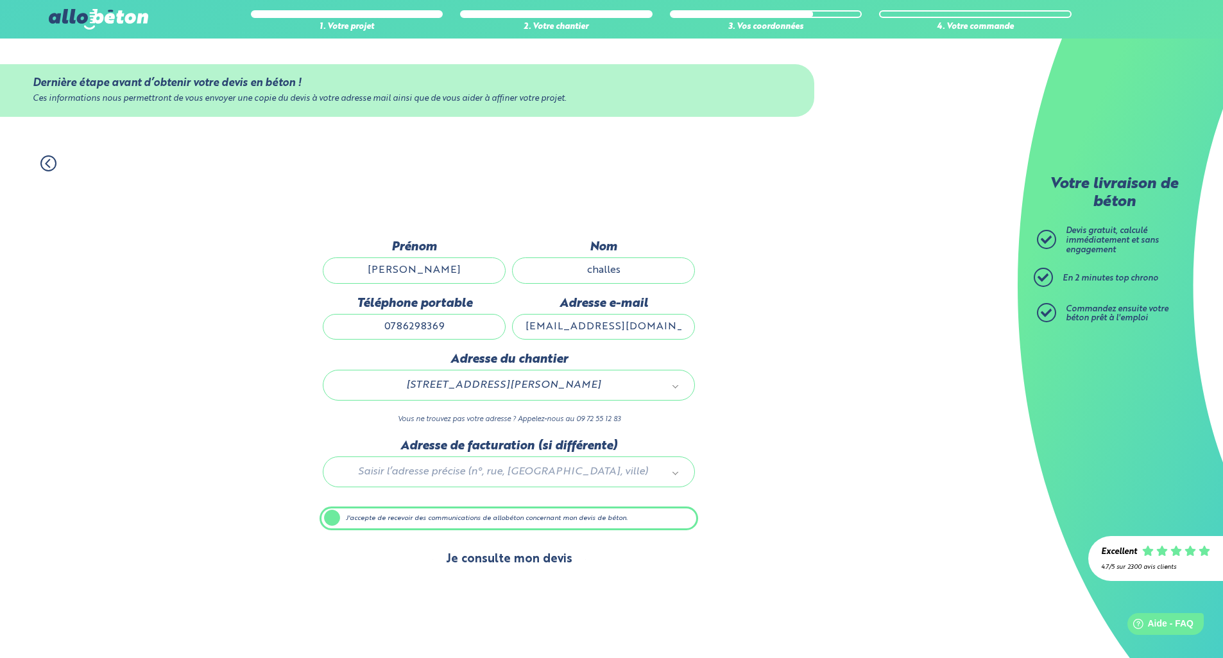
click at [507, 561] on button "Je consulte mon devis" at bounding box center [509, 559] width 152 height 33
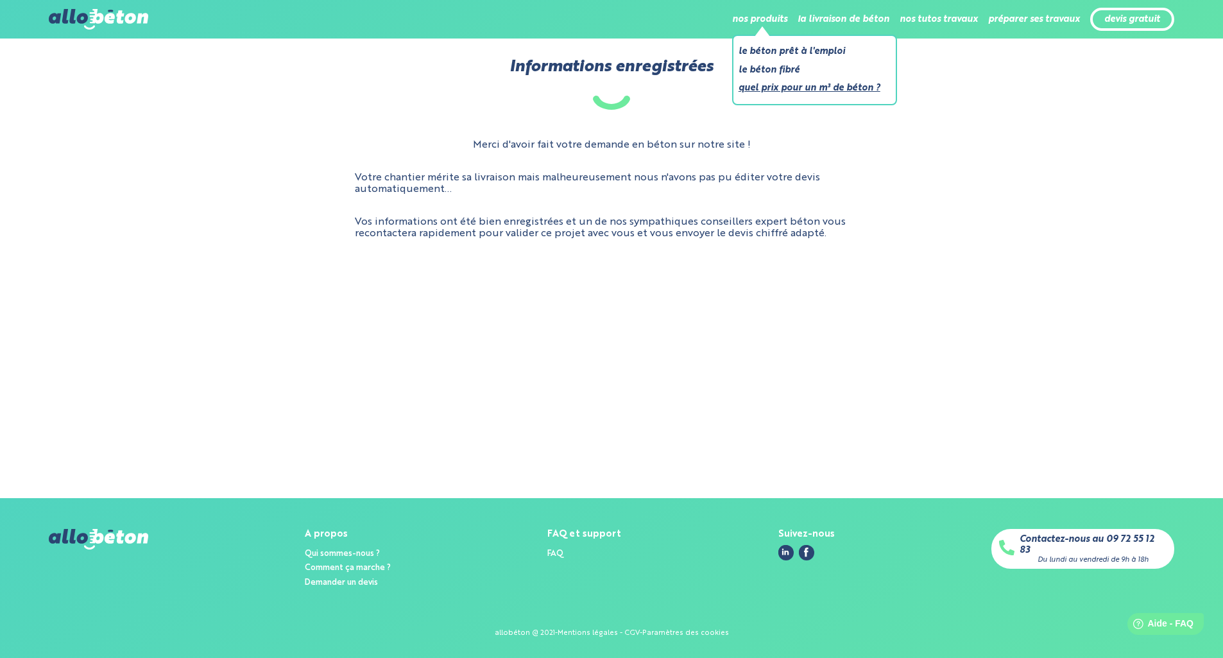
click at [767, 86] on link "Quel prix pour un m³ de béton ?" at bounding box center [809, 88] width 142 height 16
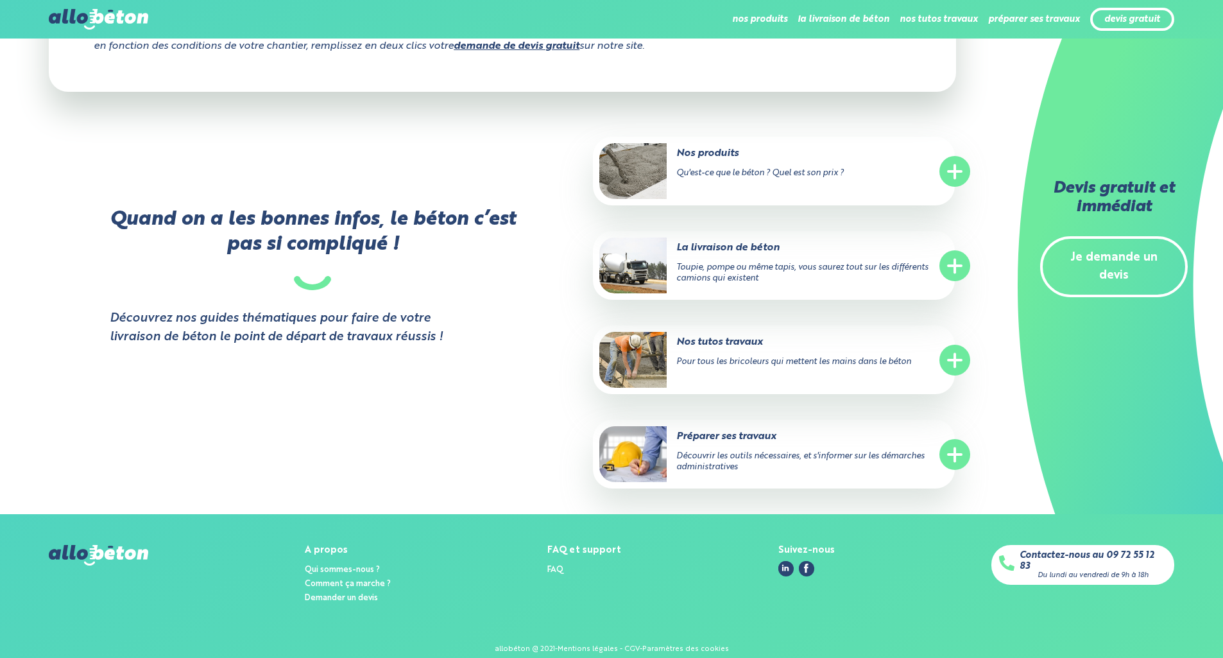
scroll to position [1248, 0]
click at [958, 172] on line at bounding box center [954, 172] width 13 height 0
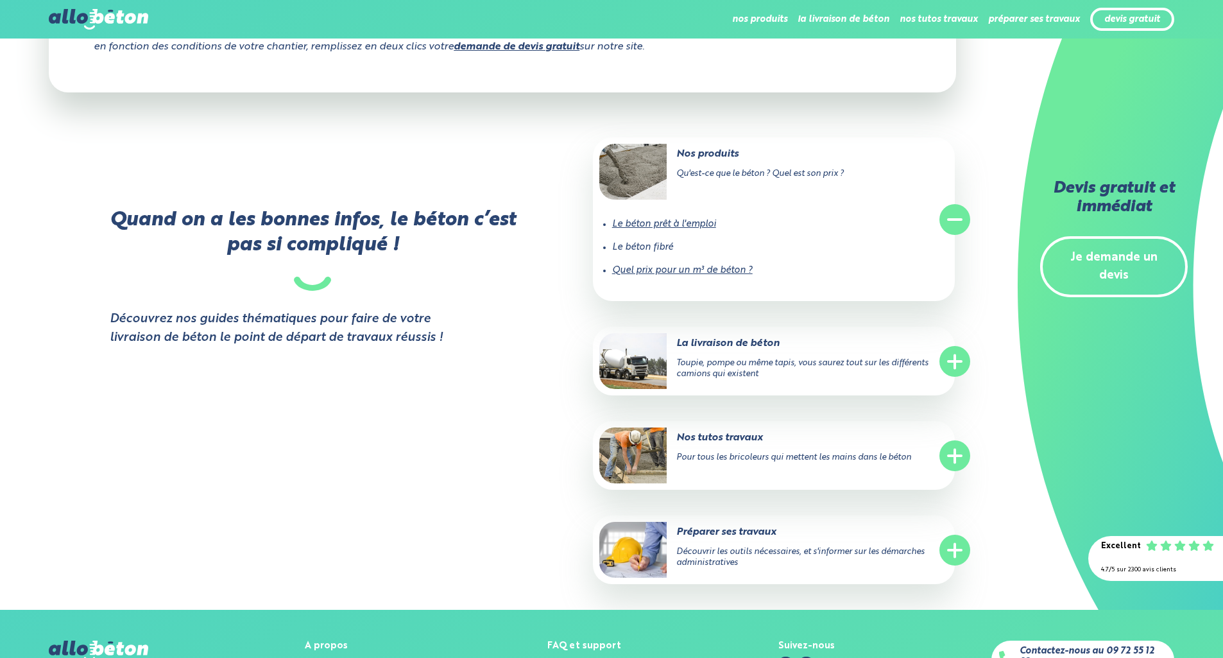
click at [957, 219] on line at bounding box center [954, 219] width 13 height 0
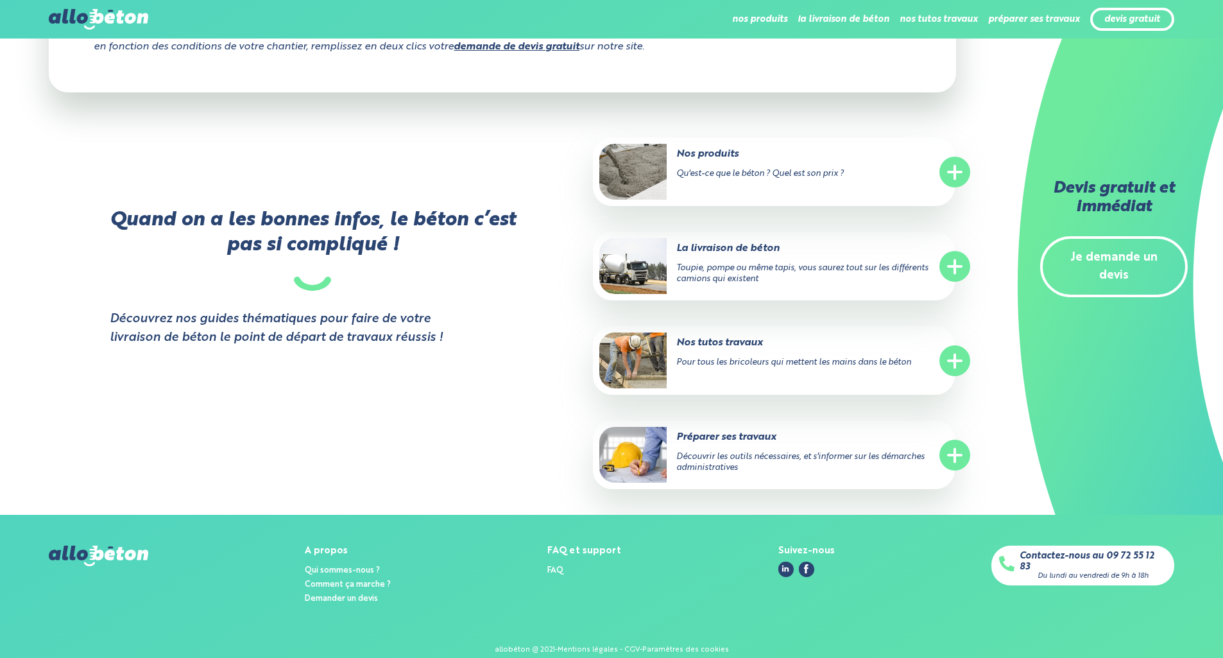
click at [822, 358] on span "Pour tous les bricoleurs qui mettent les mains dans le béton" at bounding box center [793, 362] width 235 height 8
click at [961, 361] on line at bounding box center [954, 361] width 13 height 0
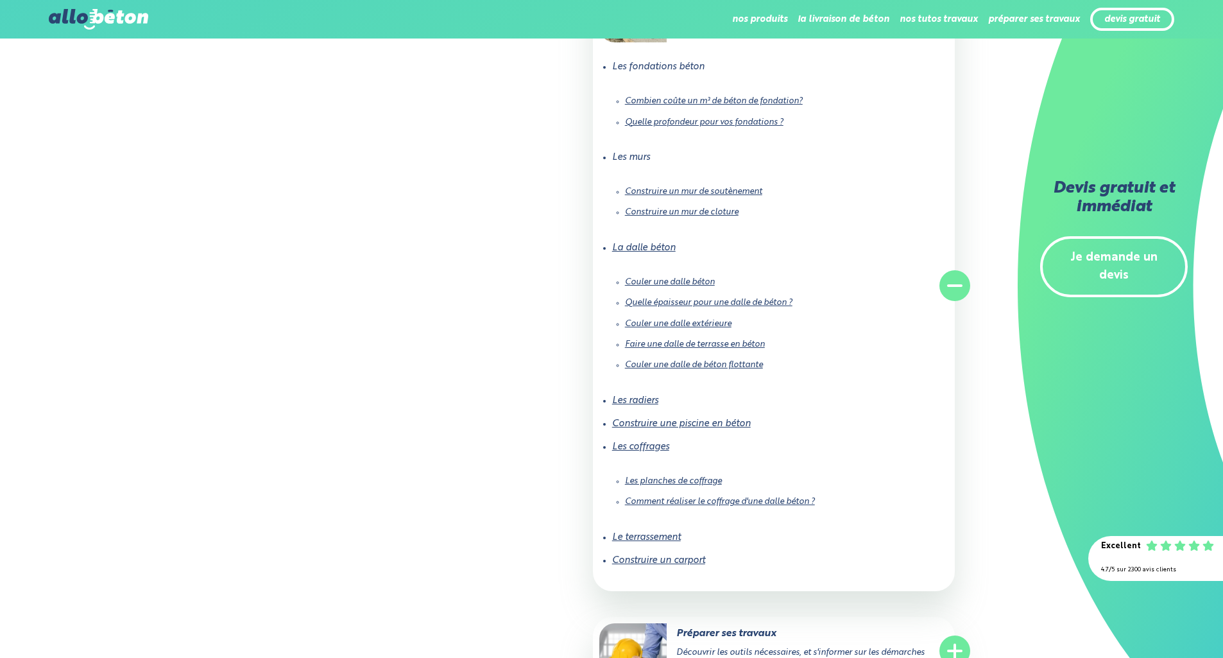
scroll to position [1594, 0]
click at [711, 339] on link "Faire une dalle de terrasse en béton" at bounding box center [695, 343] width 140 height 8
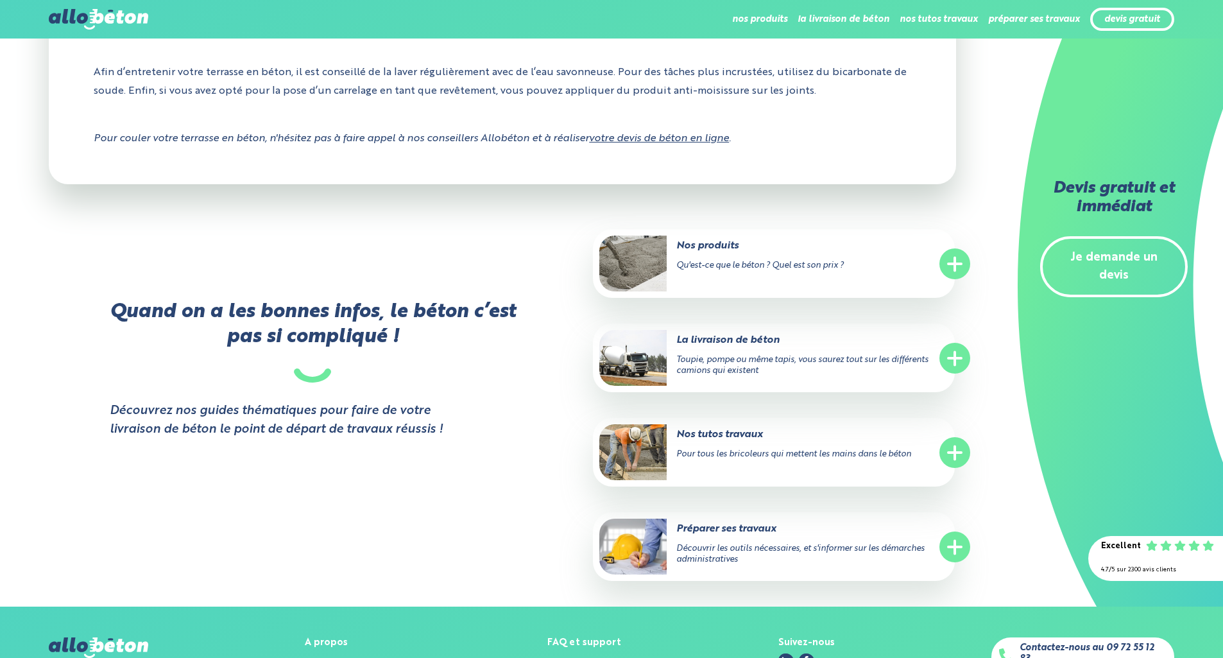
scroll to position [6518, 0]
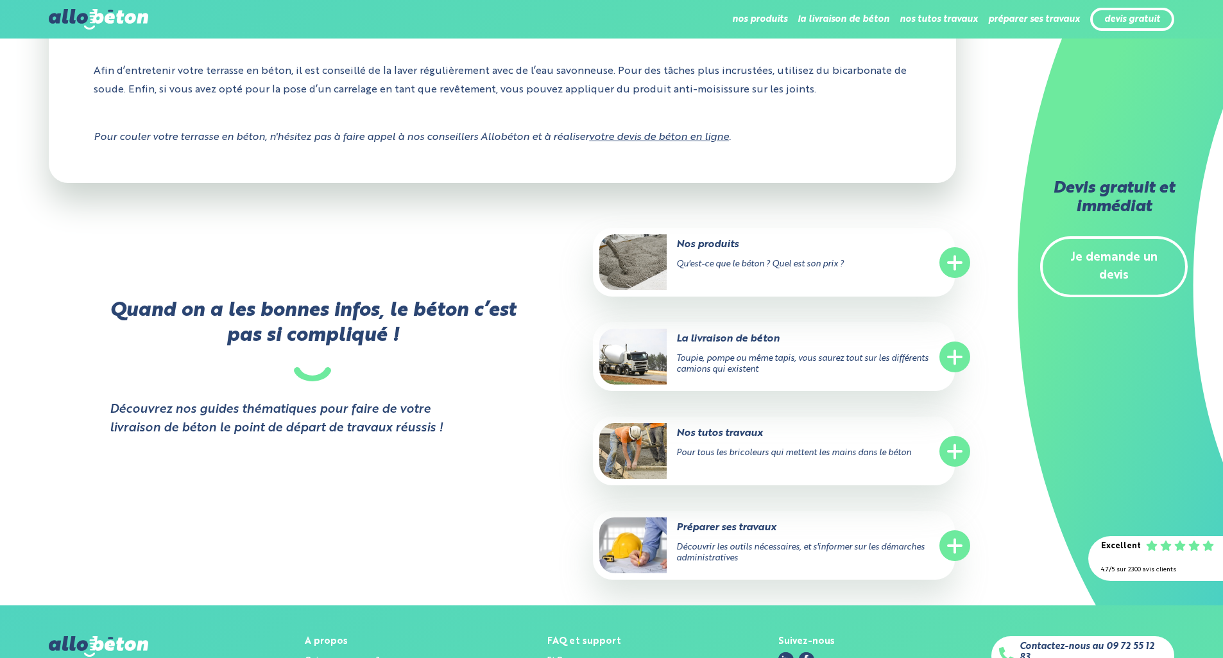
click at [956, 451] on line at bounding box center [954, 451] width 13 height 0
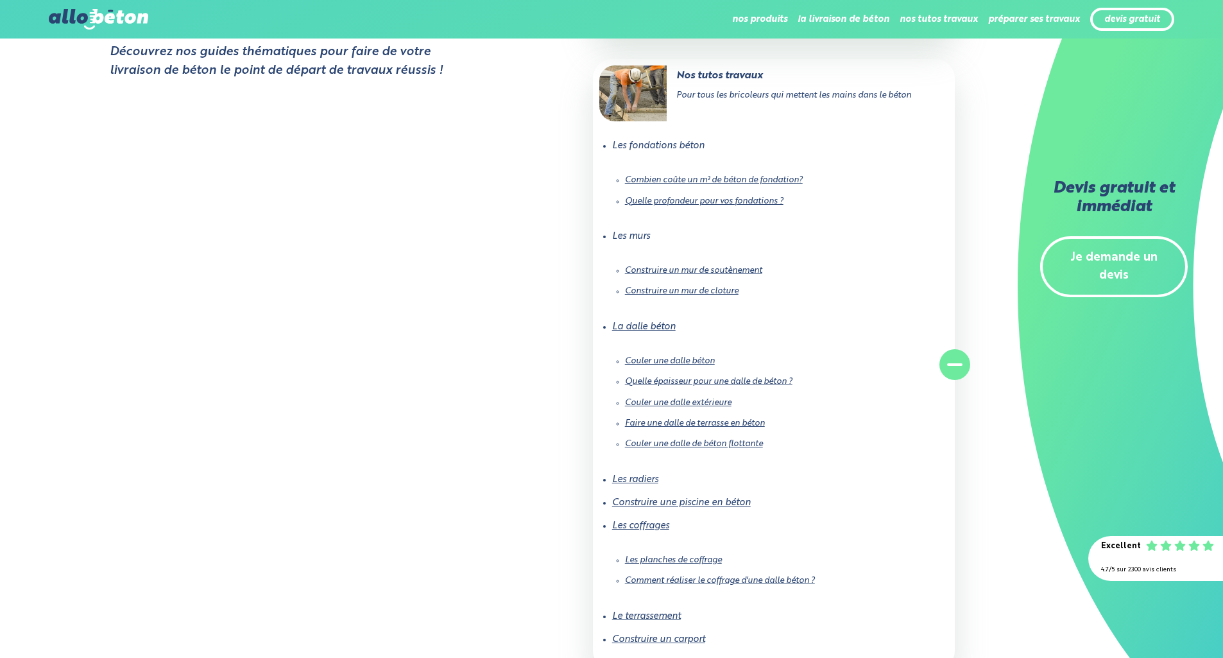
scroll to position [6878, 0]
click at [691, 396] on link "Couler une dalle extérieure" at bounding box center [678, 400] width 106 height 8
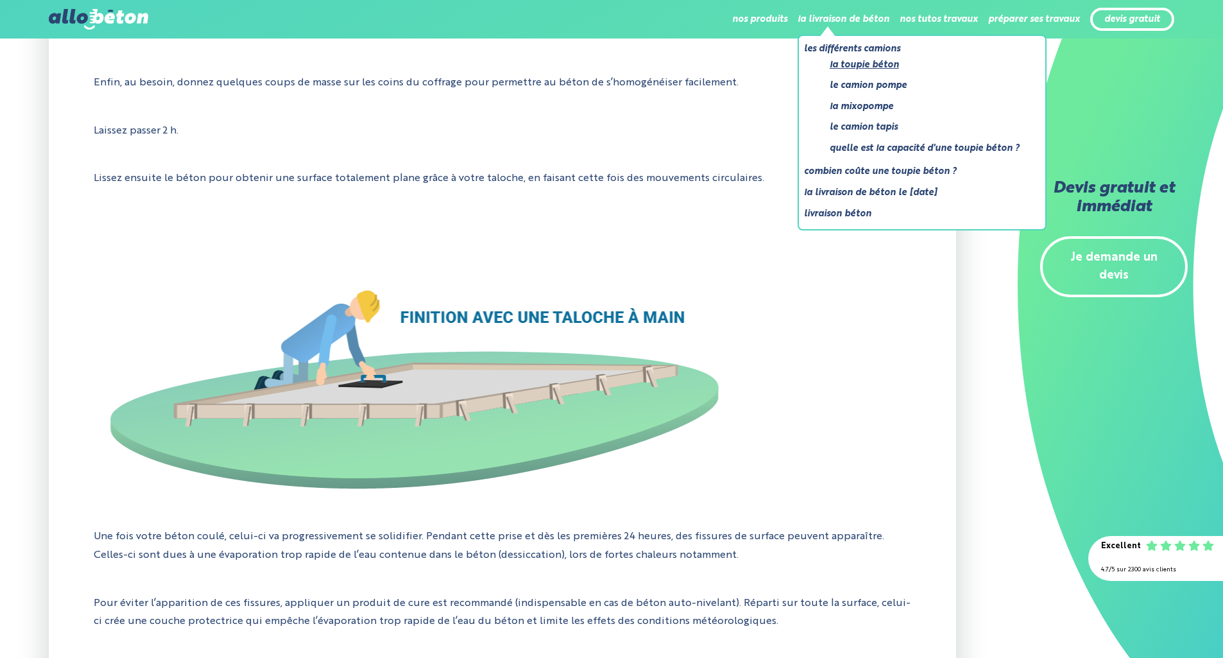
scroll to position [5636, 0]
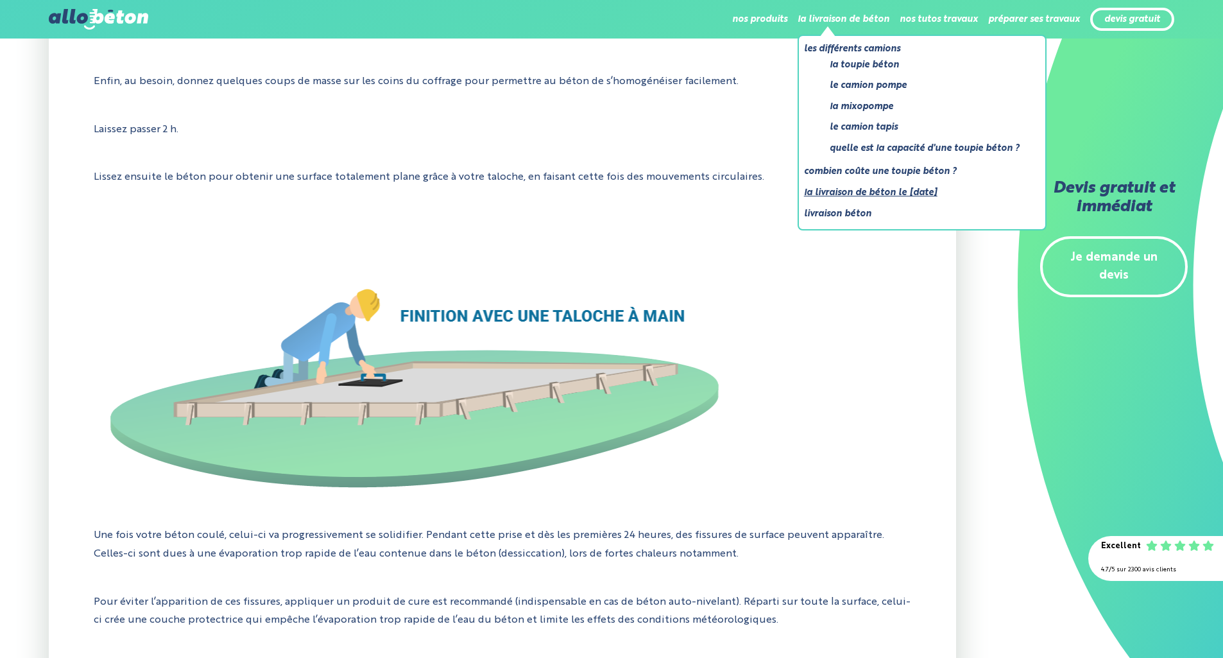
click at [876, 187] on link "La livraison de béton le [DATE]" at bounding box center [917, 193] width 226 height 16
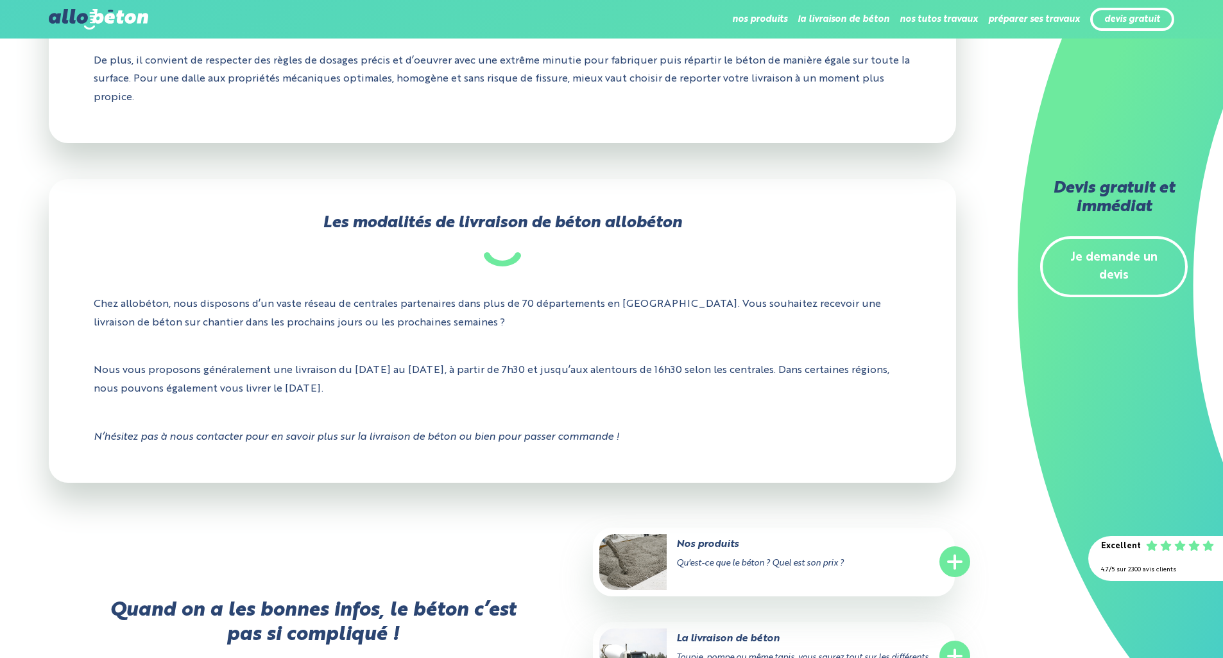
scroll to position [845, 0]
